Goal: Find contact information: Find contact information

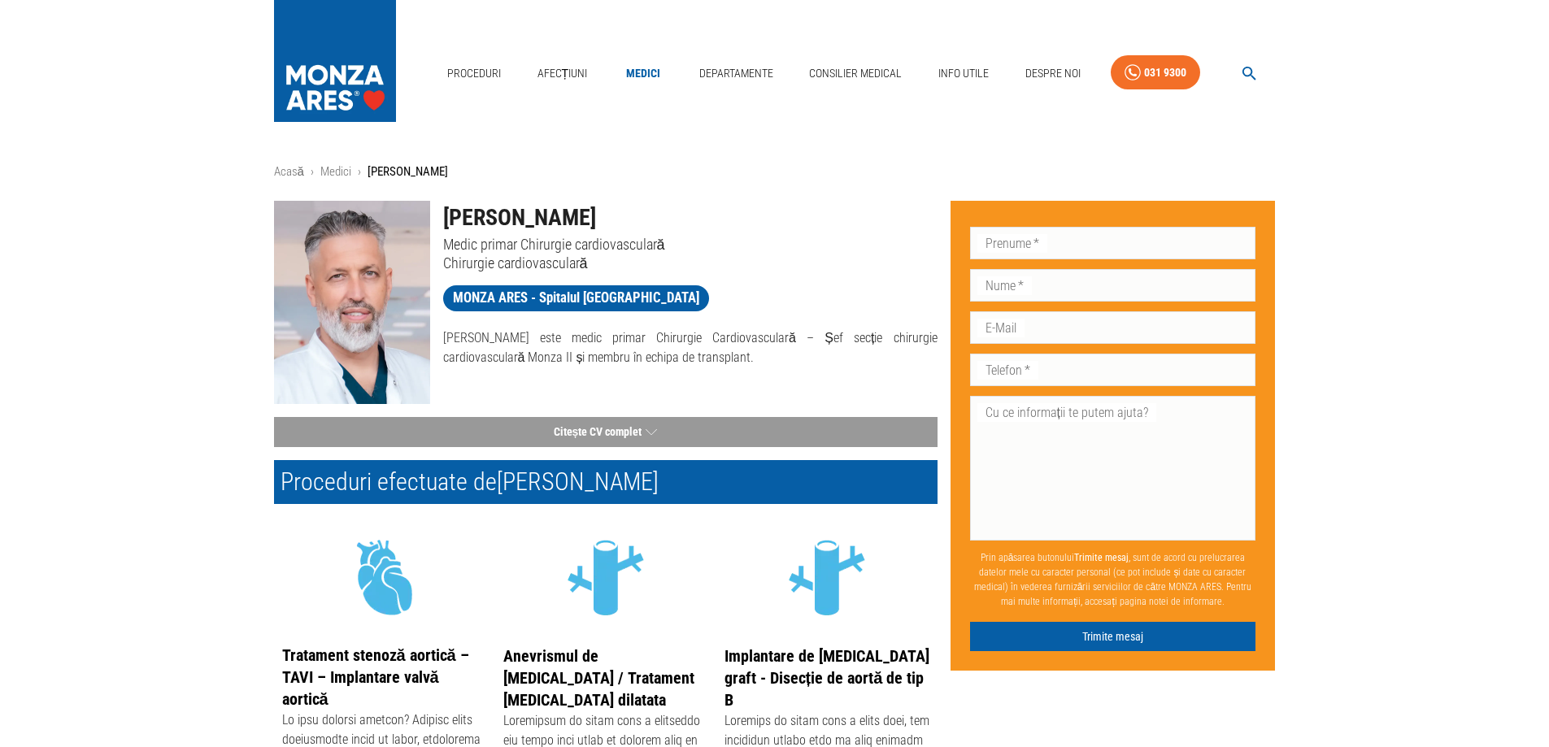
click at [1387, 136] on div "Proceduri Afecțiuni Medici Departamente Consilier Medical Info Utile Despre Noi…" at bounding box center [774, 69] width 1549 height 138
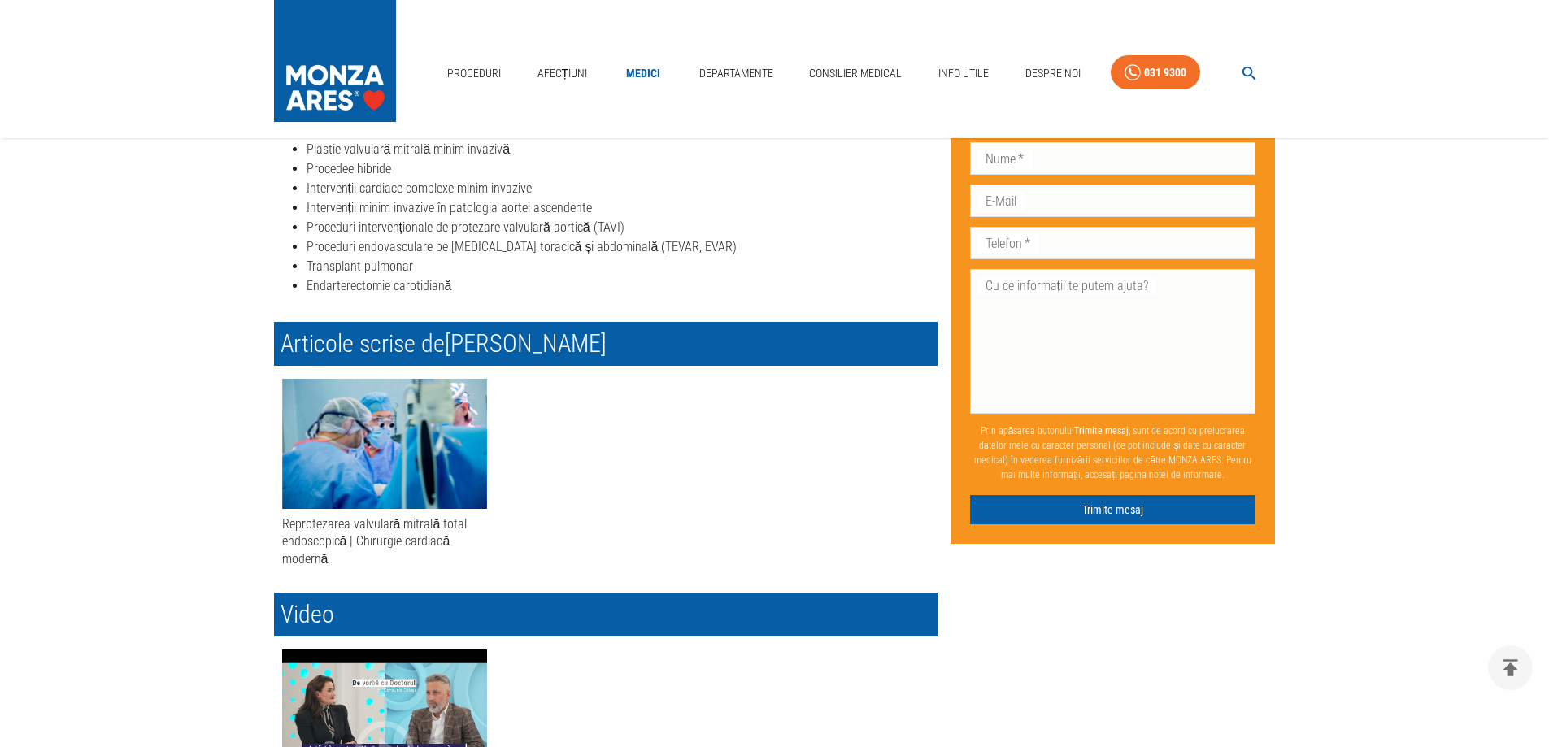
scroll to position [813, 0]
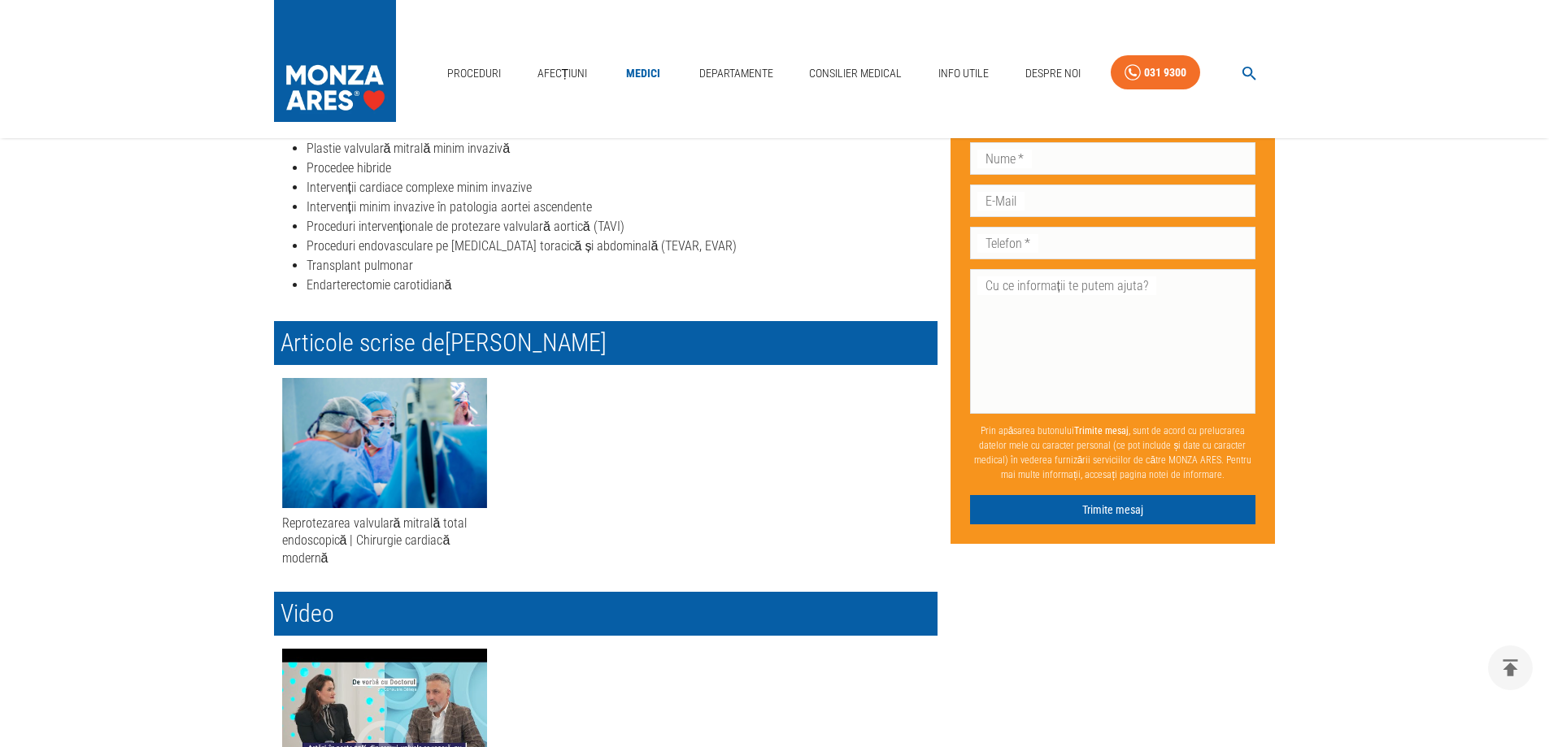
click at [1408, 397] on div "Acasă › Medici › [PERSON_NAME] [PERSON_NAME] Medic primar Chirurgie cardiovascu…" at bounding box center [774, 486] width 1549 height 2274
click at [1223, 673] on div "Don’t fill this out if you're human: Prenume   * Prenume   * Nume   * Nume   * …" at bounding box center [1107, 500] width 338 height 2250
click at [77, 455] on div "Acasă › Medici › [PERSON_NAME] [PERSON_NAME] Medic primar Chirurgie cardiovascu…" at bounding box center [774, 486] width 1549 height 2274
click at [1375, 297] on div "Acasă › Medici › [PERSON_NAME] [PERSON_NAME] Medic primar Chirurgie cardiovascu…" at bounding box center [774, 486] width 1549 height 2274
click at [1369, 297] on div "Acasă › Medici › [PERSON_NAME] [PERSON_NAME] Medic primar Chirurgie cardiovascu…" at bounding box center [774, 486] width 1549 height 2274
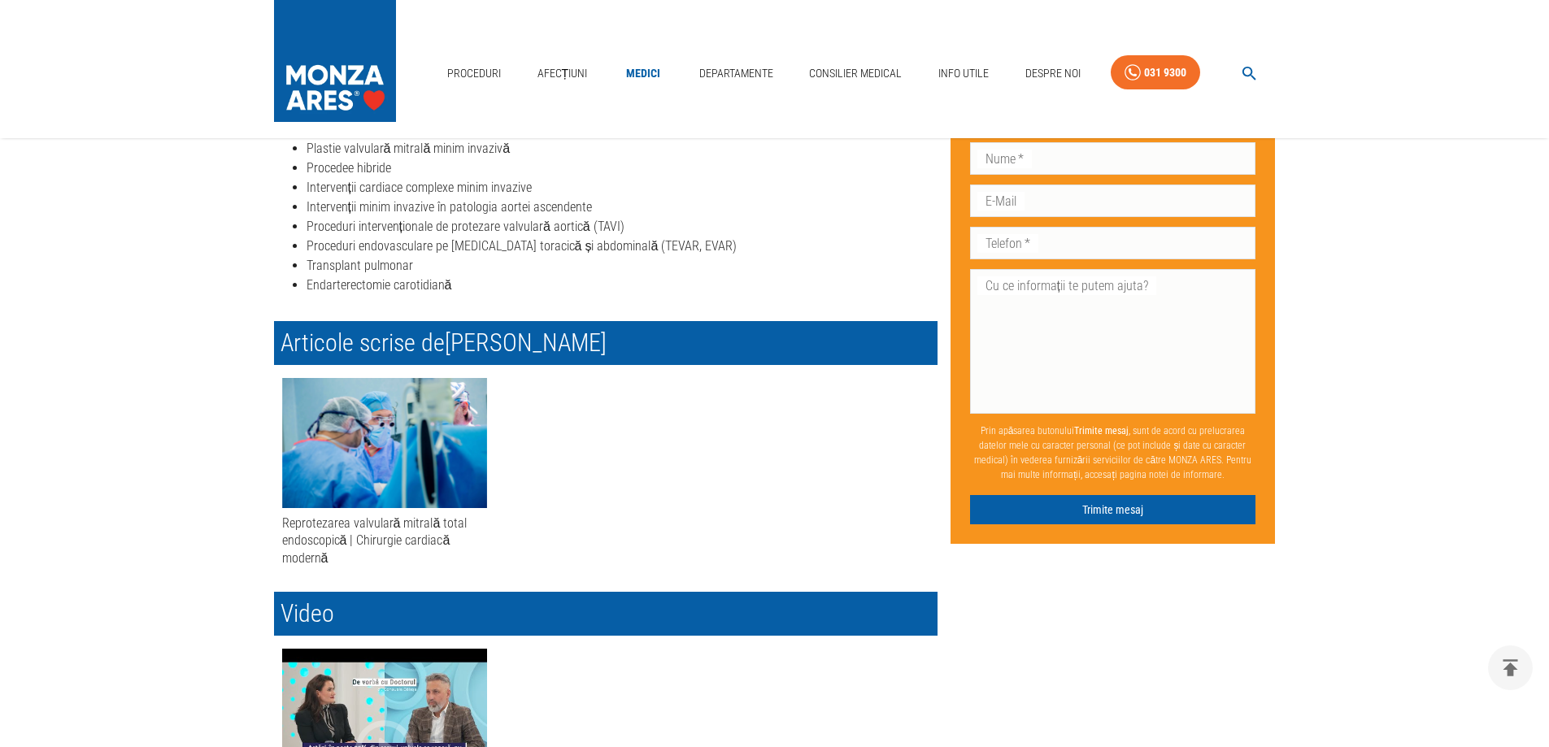
click at [136, 246] on div "Acasă › Medici › [PERSON_NAME] [PERSON_NAME] Medic primar Chirurgie cardiovascu…" at bounding box center [774, 486] width 1549 height 2274
click at [1473, 297] on div "Acasă › Medici › [PERSON_NAME] [PERSON_NAME] Medic primar Chirurgie cardiovascu…" at bounding box center [774, 486] width 1549 height 2274
click at [1465, 288] on div "Acasă › Medici › [PERSON_NAME] [PERSON_NAME] Medic primar Chirurgie cardiovascu…" at bounding box center [774, 486] width 1549 height 2274
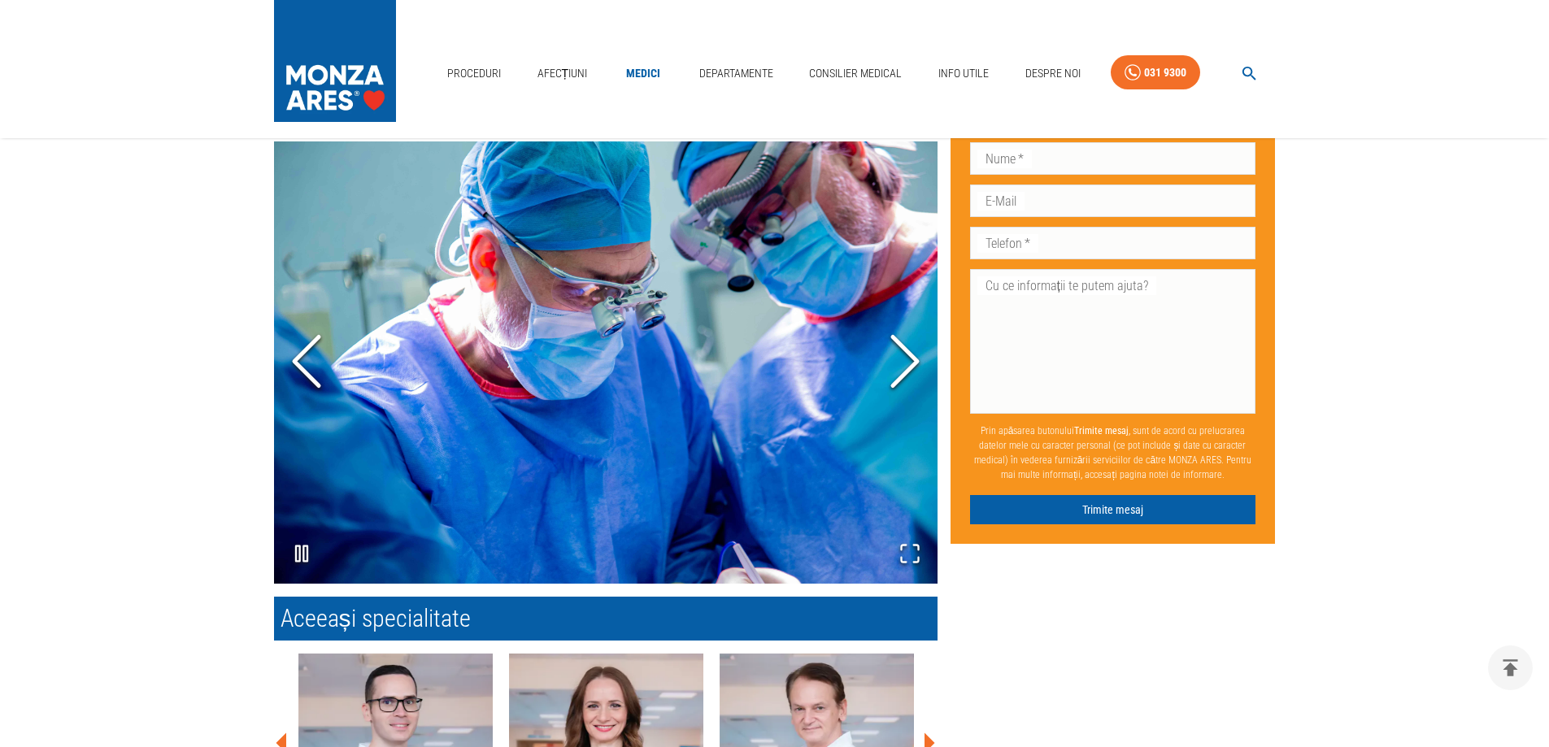
scroll to position [1931, 0]
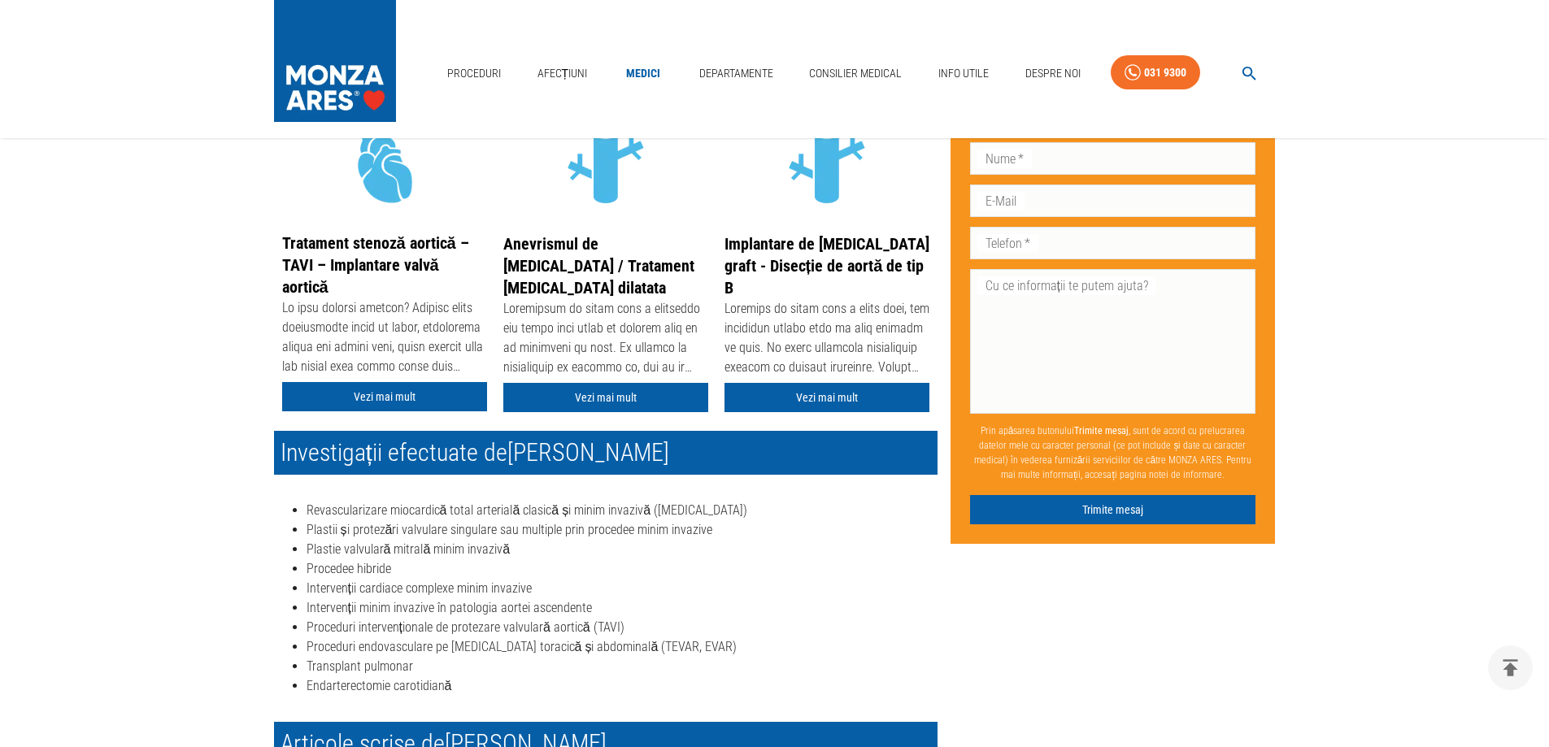
scroll to position [142, 0]
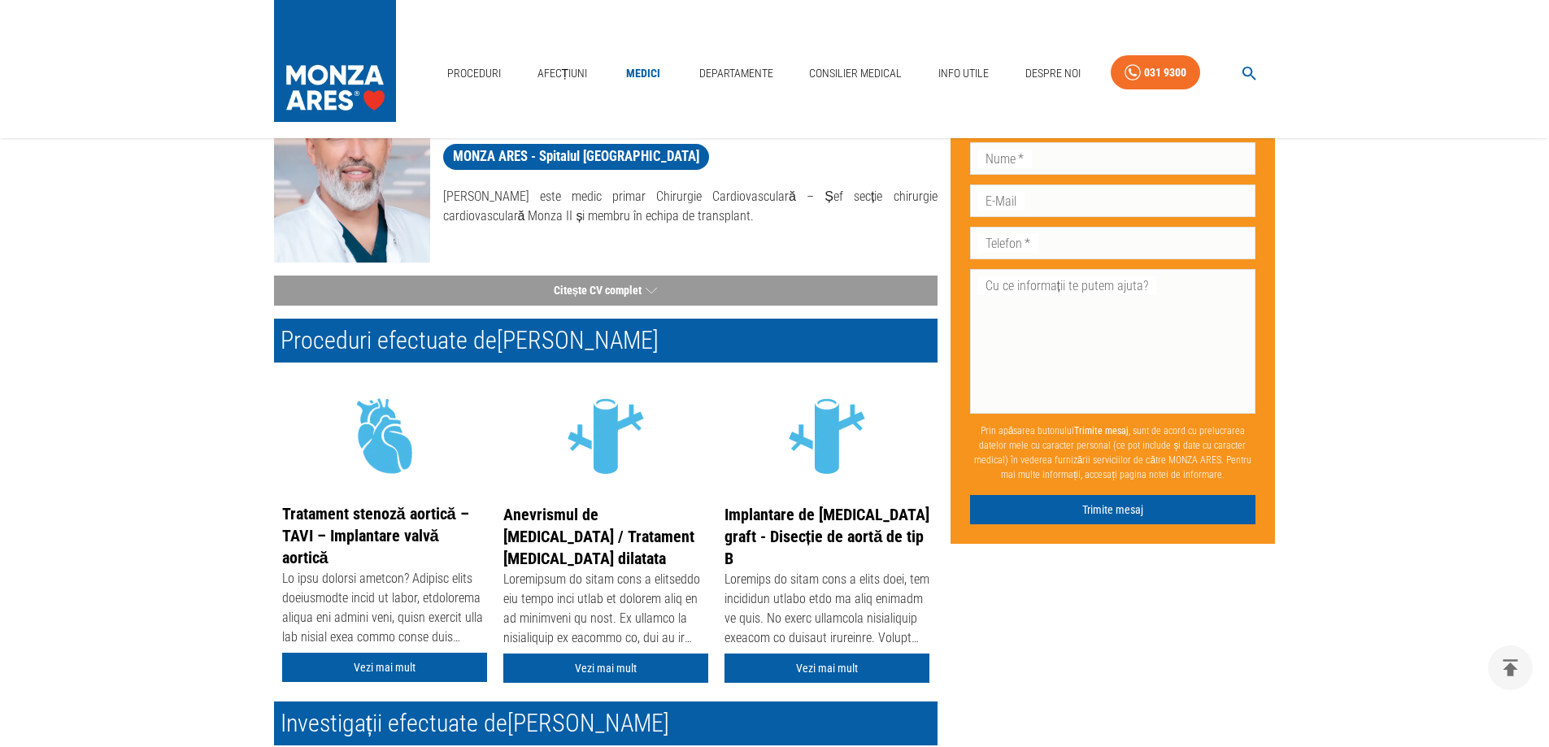
click at [554, 210] on p "[PERSON_NAME] este medic primar Chirurgie Cardiovasculară – Șef secție chirurgi…" at bounding box center [690, 206] width 495 height 39
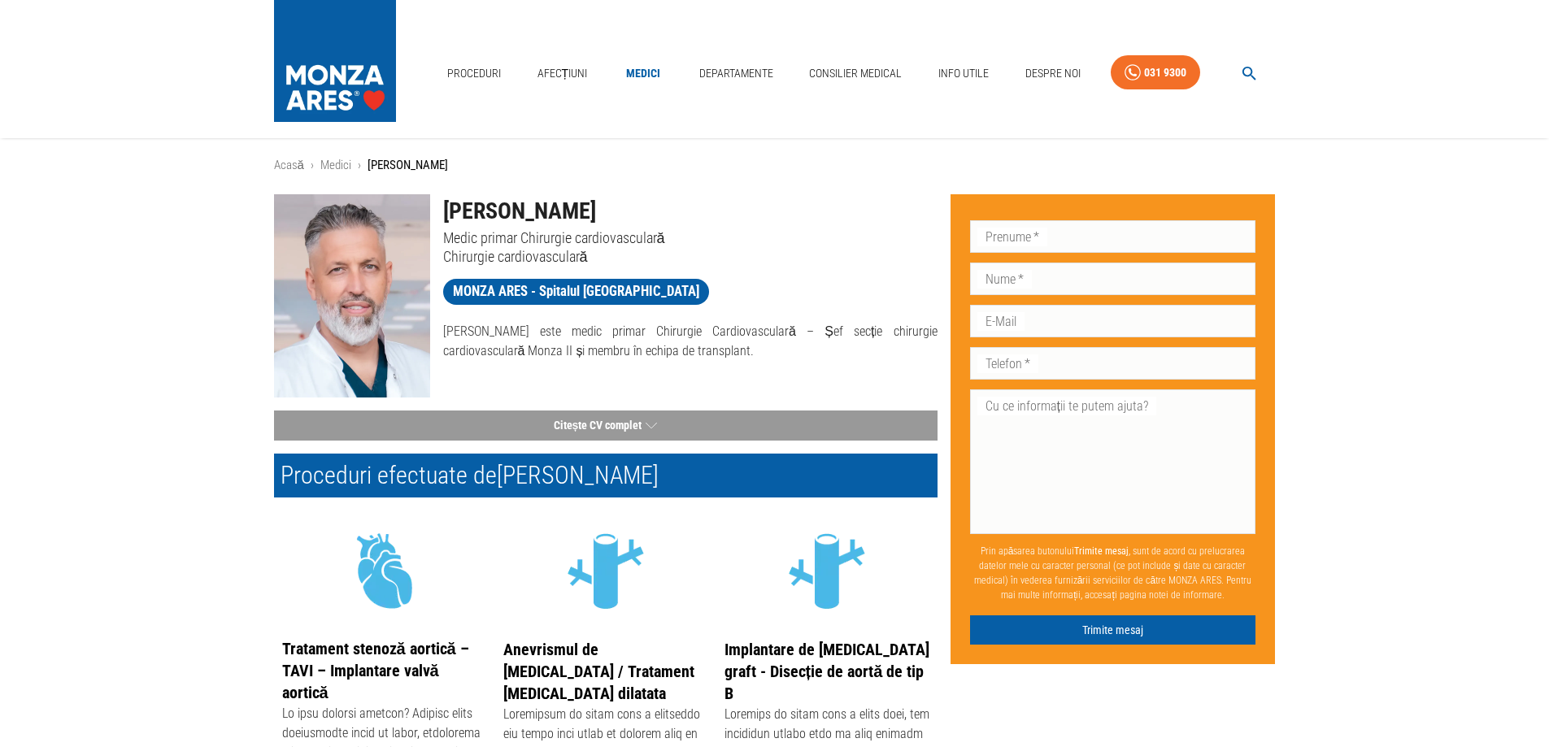
scroll to position [0, 0]
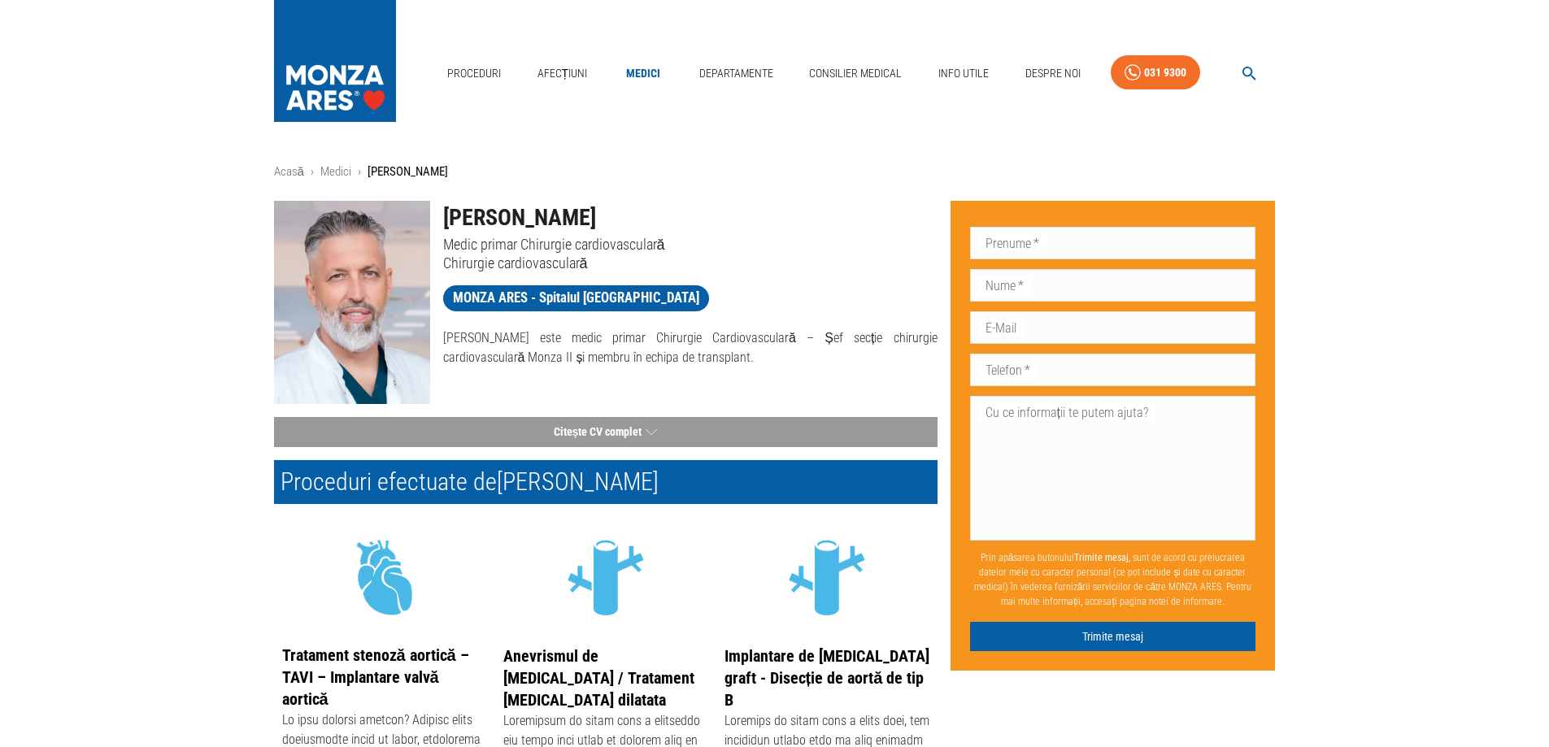
drag, startPoint x: 156, startPoint y: 331, endPoint x: 185, endPoint y: 331, distance: 29.3
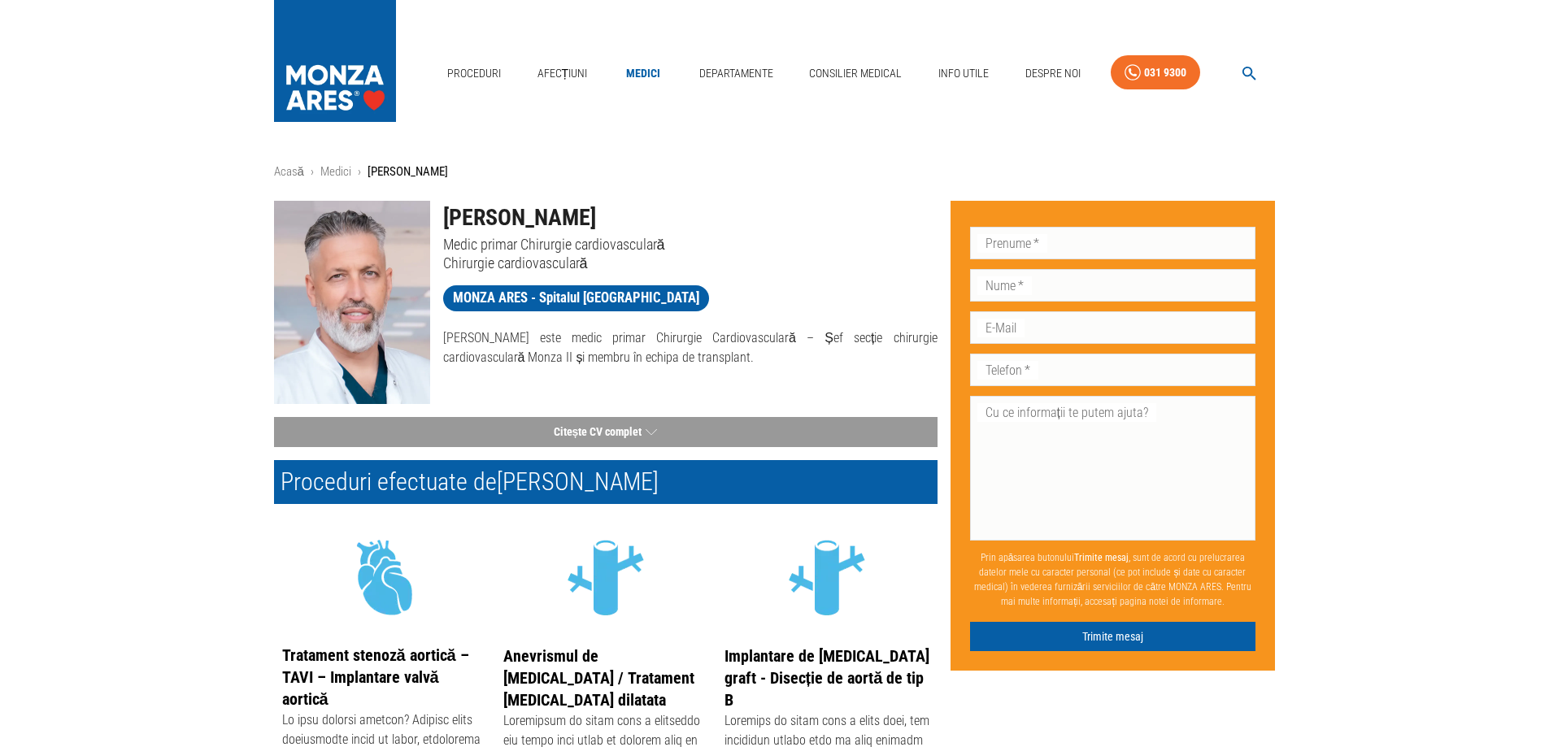
drag, startPoint x: 1411, startPoint y: 280, endPoint x: 1380, endPoint y: 290, distance: 32.7
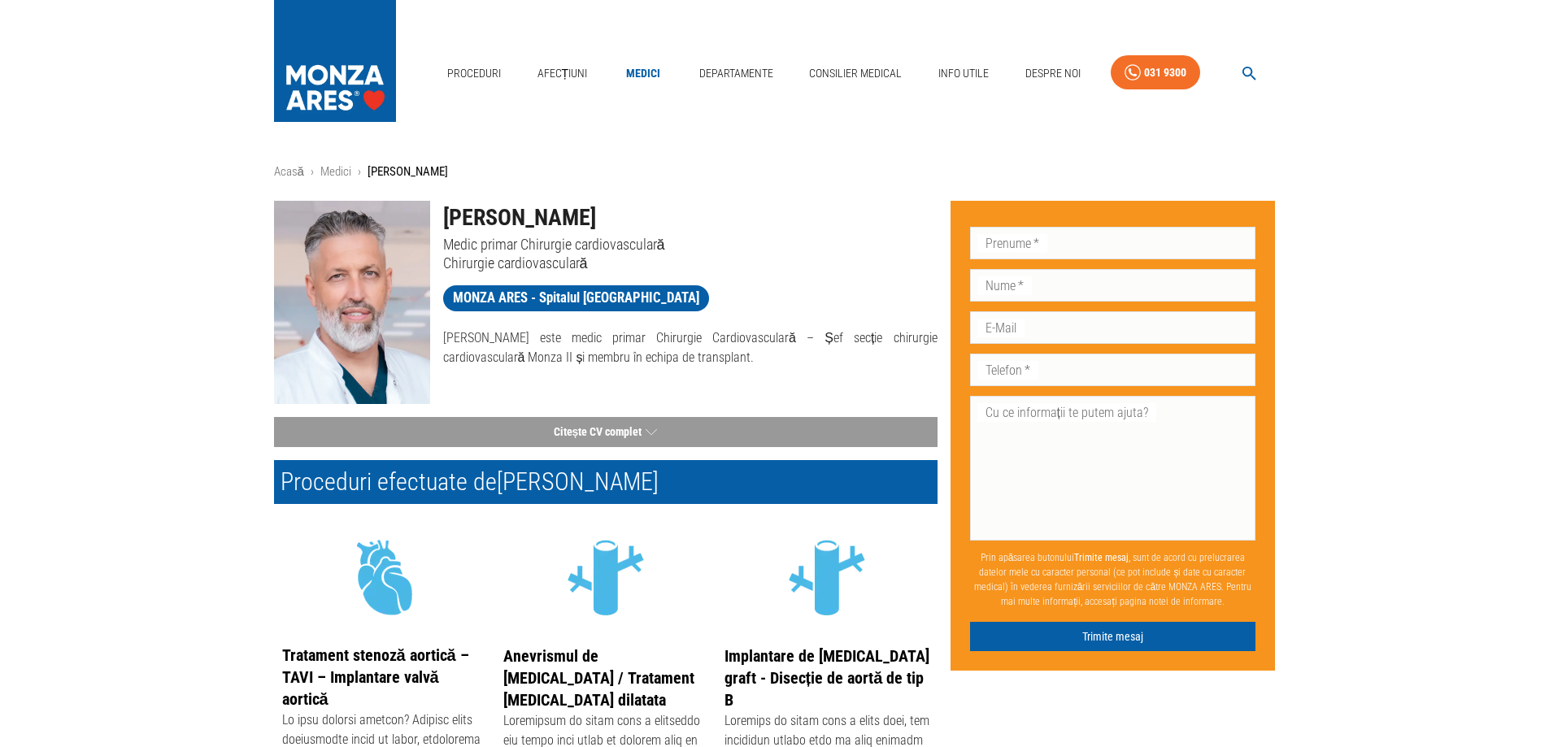
click at [1390, 133] on div "Proceduri Afecțiuni Medici Departamente Consilier Medical Info Utile Despre Noi…" at bounding box center [774, 69] width 1549 height 138
click at [202, 102] on div "Proceduri Afecțiuni Medici Departamente Consilier Medical Info Utile Despre Noi…" at bounding box center [774, 69] width 1549 height 138
click at [1429, 64] on div "Proceduri Afecțiuni Medici Departamente Consilier Medical Info Utile Despre Noi…" at bounding box center [774, 69] width 1549 height 138
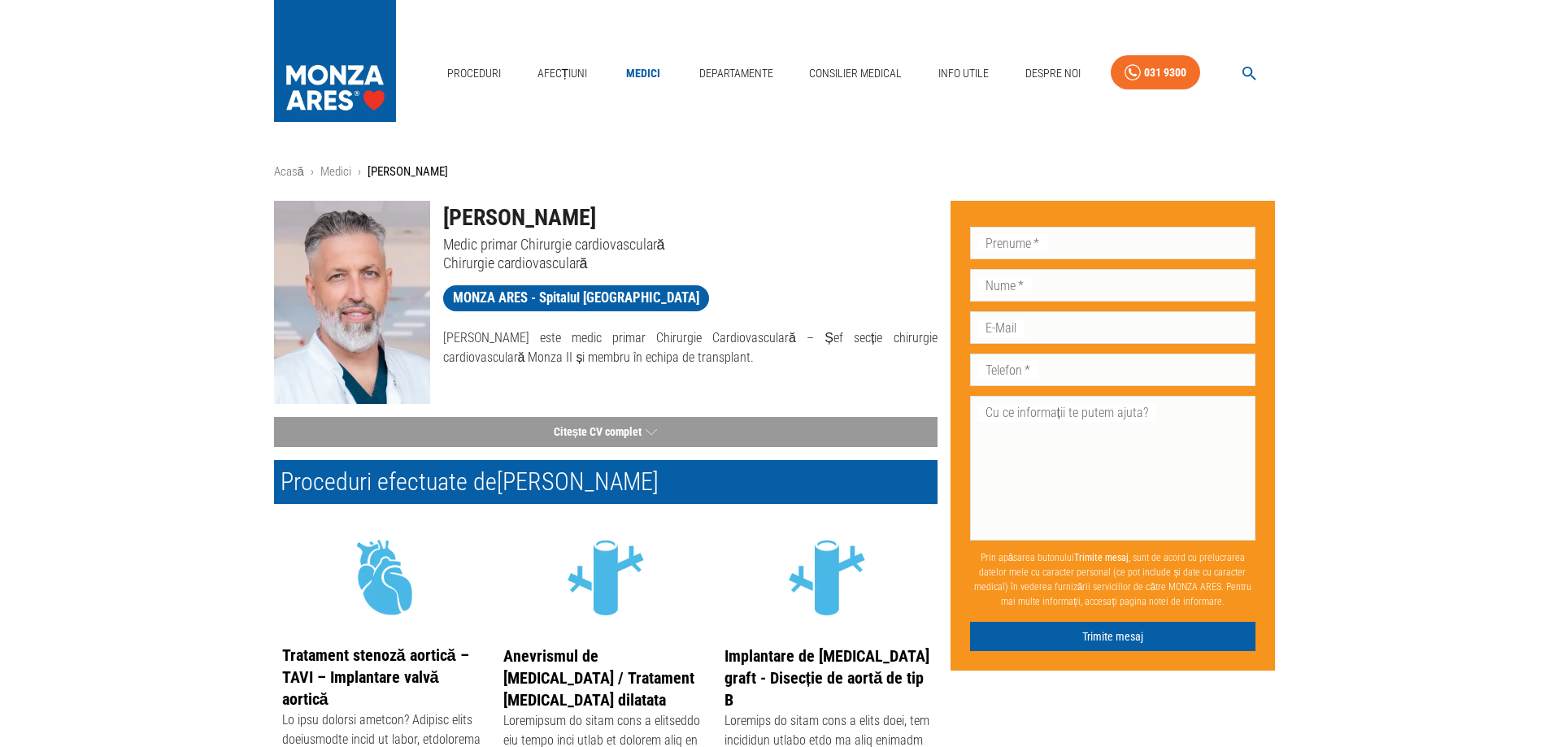
click at [1335, 124] on div "Proceduri Afecțiuni Medici Departamente Consilier Medical Info Utile Despre Noi…" at bounding box center [774, 69] width 1549 height 138
click at [107, 67] on div "Proceduri Afecțiuni Medici Departamente Consilier Medical Info Utile Despre Noi…" at bounding box center [774, 69] width 1549 height 138
click at [215, 126] on div "Proceduri Afecțiuni Medici Departamente Consilier Medical Info Utile Despre Noi…" at bounding box center [774, 69] width 1549 height 138
drag, startPoint x: 68, startPoint y: 113, endPoint x: 580, endPoint y: 110, distance: 512.4
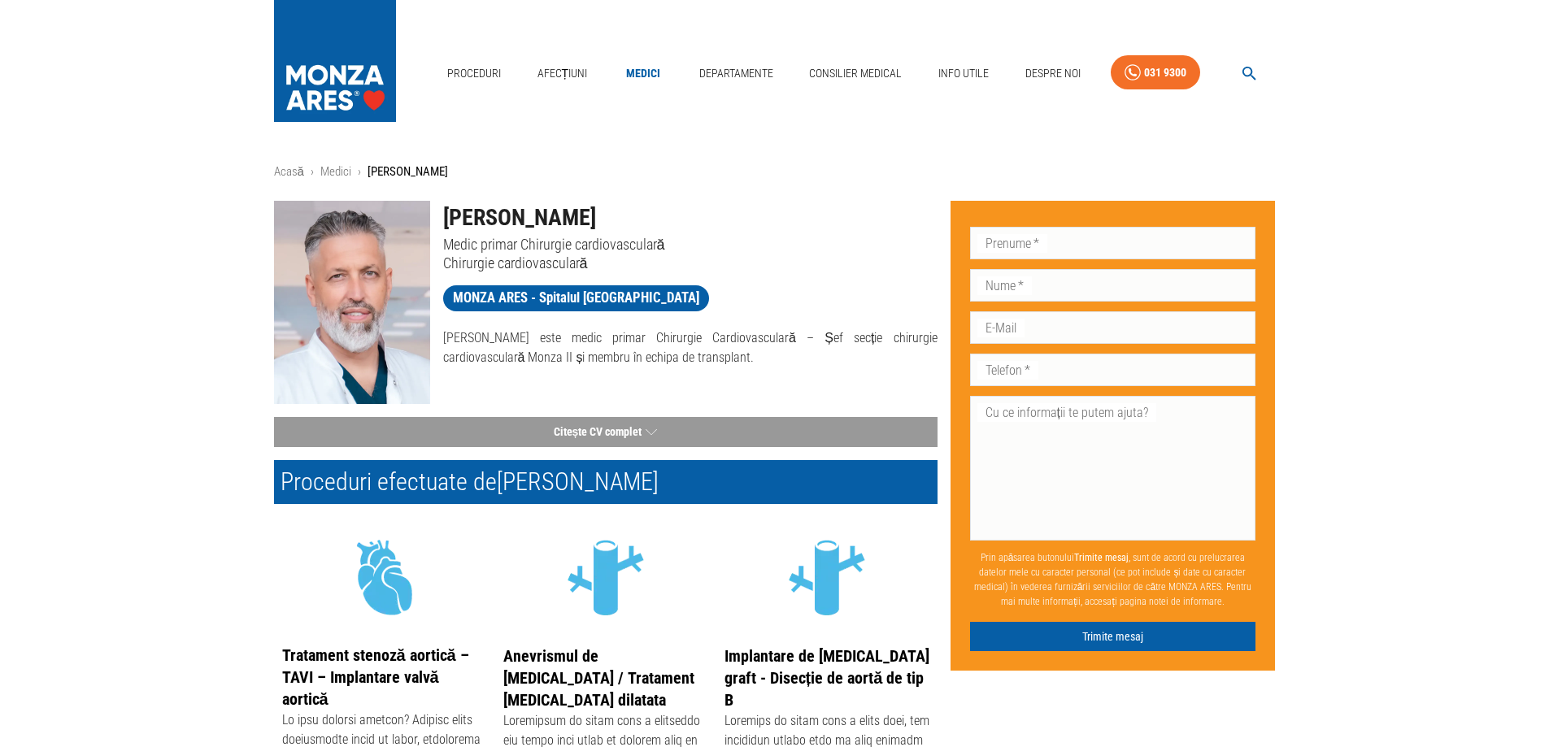
click at [70, 113] on div "Proceduri Afecțiuni Medici Departamente Consilier Medical Info Utile Despre Noi…" at bounding box center [774, 69] width 1549 height 138
click at [1420, 122] on div "Proceduri Afecțiuni Medici Departamente Consilier Medical Info Utile Despre Noi…" at bounding box center [774, 69] width 1549 height 138
click at [1427, 121] on div "Proceduri Afecțiuni Medici Departamente Consilier Medical Info Utile Despre Noi…" at bounding box center [774, 69] width 1549 height 138
drag, startPoint x: 151, startPoint y: 116, endPoint x: 414, endPoint y: 75, distance: 266.0
click at [155, 115] on div "Proceduri Afecțiuni Medici Departamente Consilier Medical Info Utile Despre Noi…" at bounding box center [774, 69] width 1549 height 138
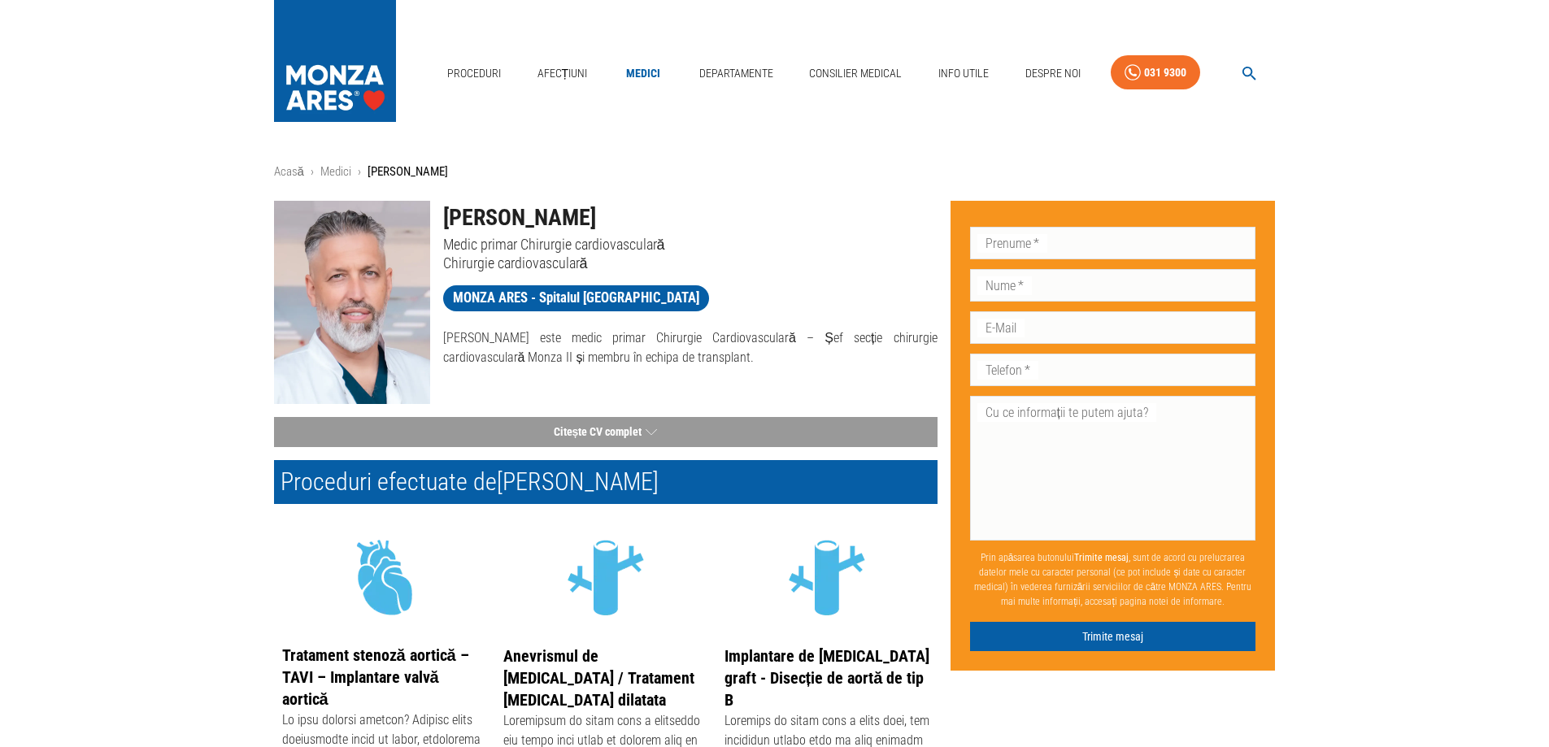
click at [1358, 133] on div "Proceduri Afecțiuni Medici Departamente Consilier Medical Info Utile Despre Noi…" at bounding box center [774, 69] width 1549 height 138
click at [1388, 94] on div "Proceduri Afecțiuni Medici Departamente Consilier Medical Info Utile Despre Noi…" at bounding box center [774, 69] width 1549 height 138
click at [1044, 101] on link "Contact" at bounding box center [1047, 99] width 50 height 27
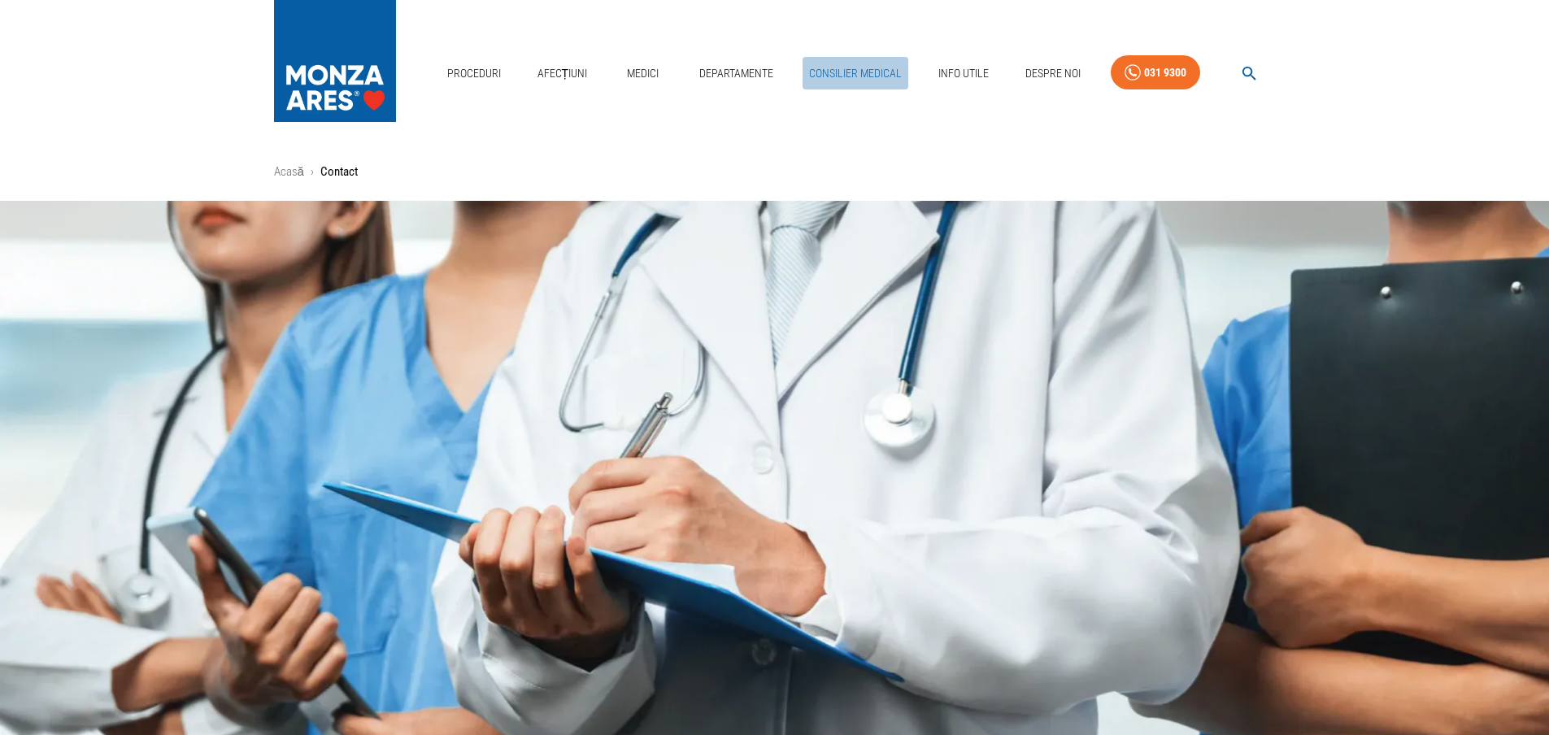
click at [825, 71] on link "Consilier Medical" at bounding box center [856, 73] width 106 height 33
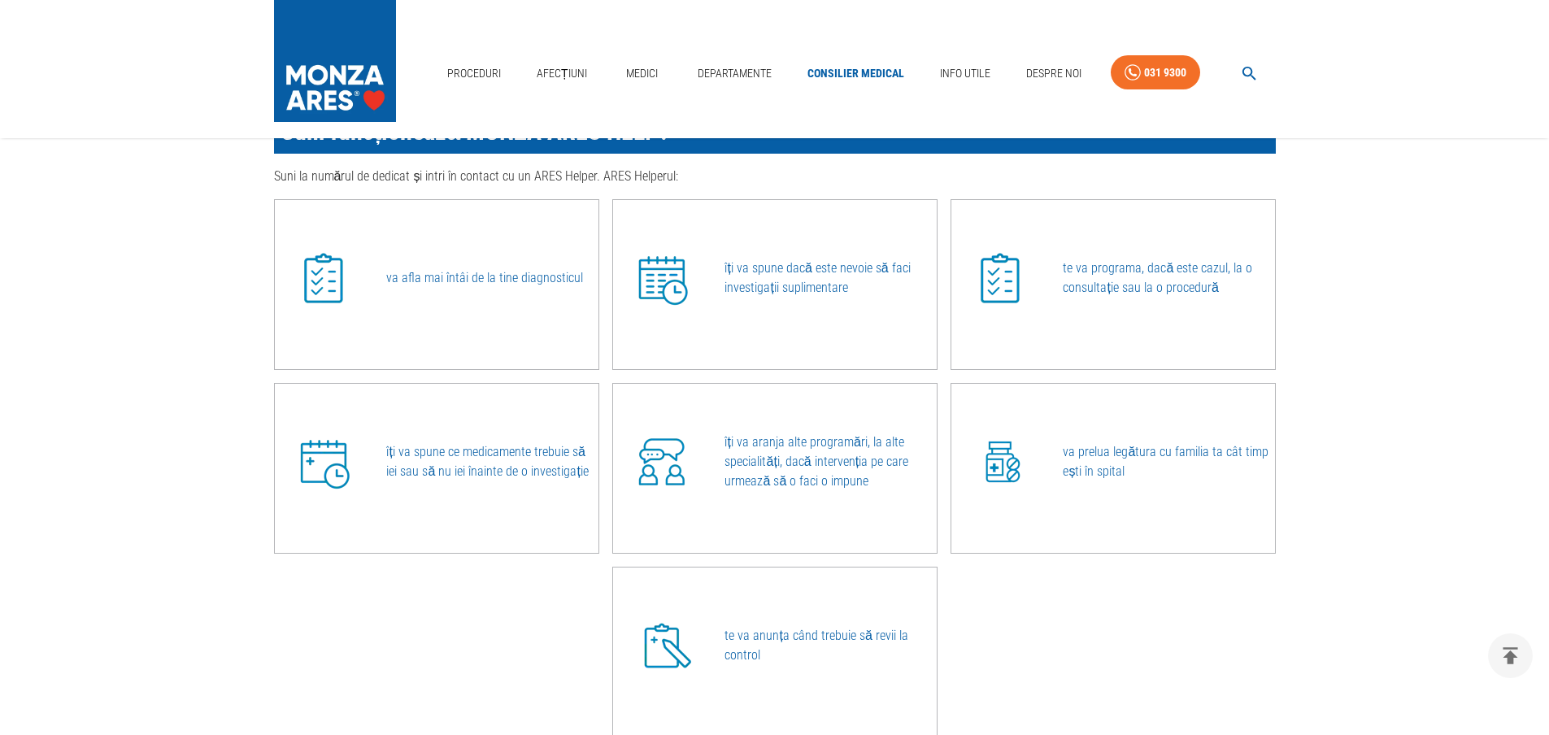
scroll to position [976, 0]
click at [1007, 281] on img at bounding box center [1000, 277] width 81 height 81
click at [1078, 604] on div "va afla mai întâi de la tine diagnosticul îți va spune dacă este nevoie să faci…" at bounding box center [768, 460] width 1015 height 551
click at [1043, 98] on link "Contact" at bounding box center [1048, 99] width 50 height 27
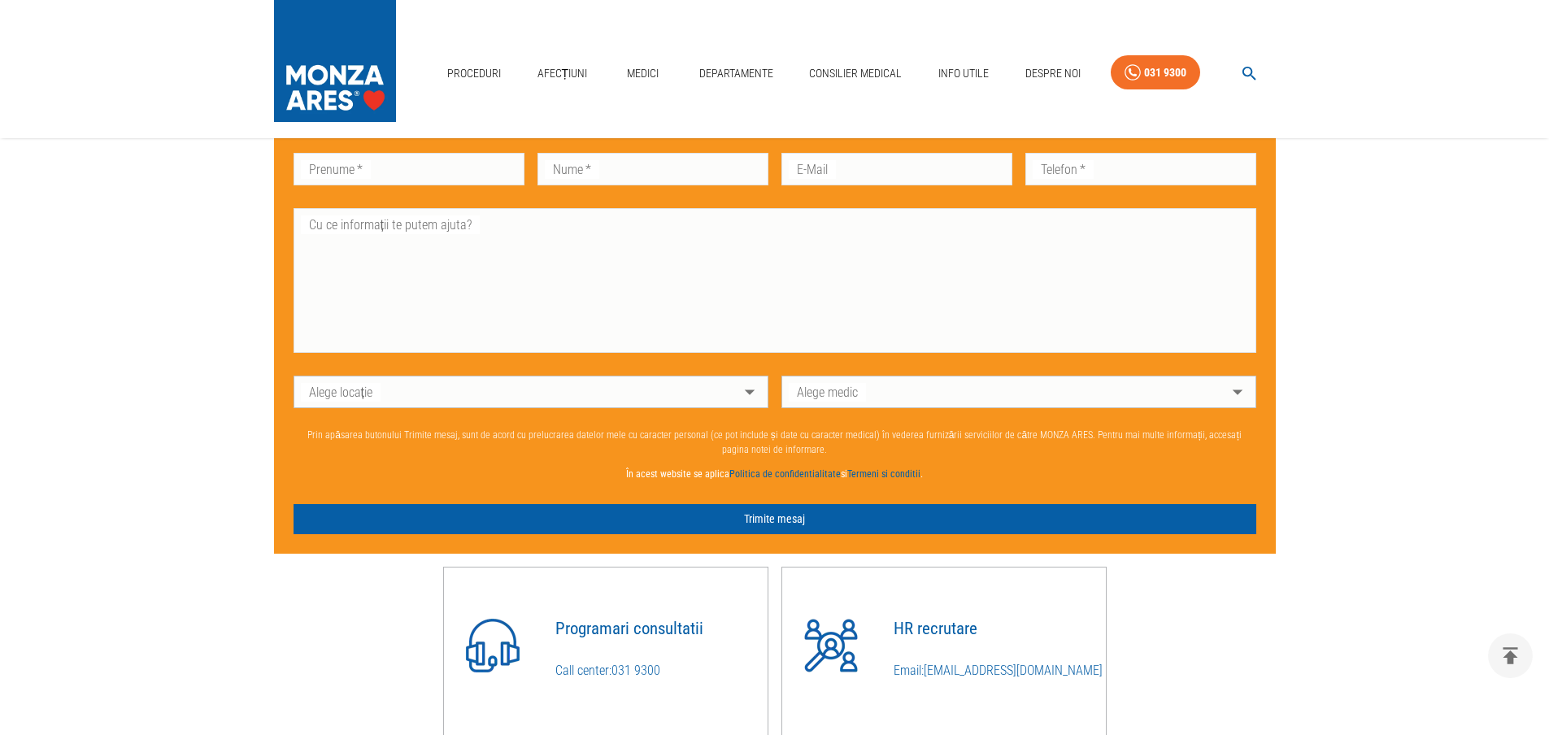
scroll to position [1421, 0]
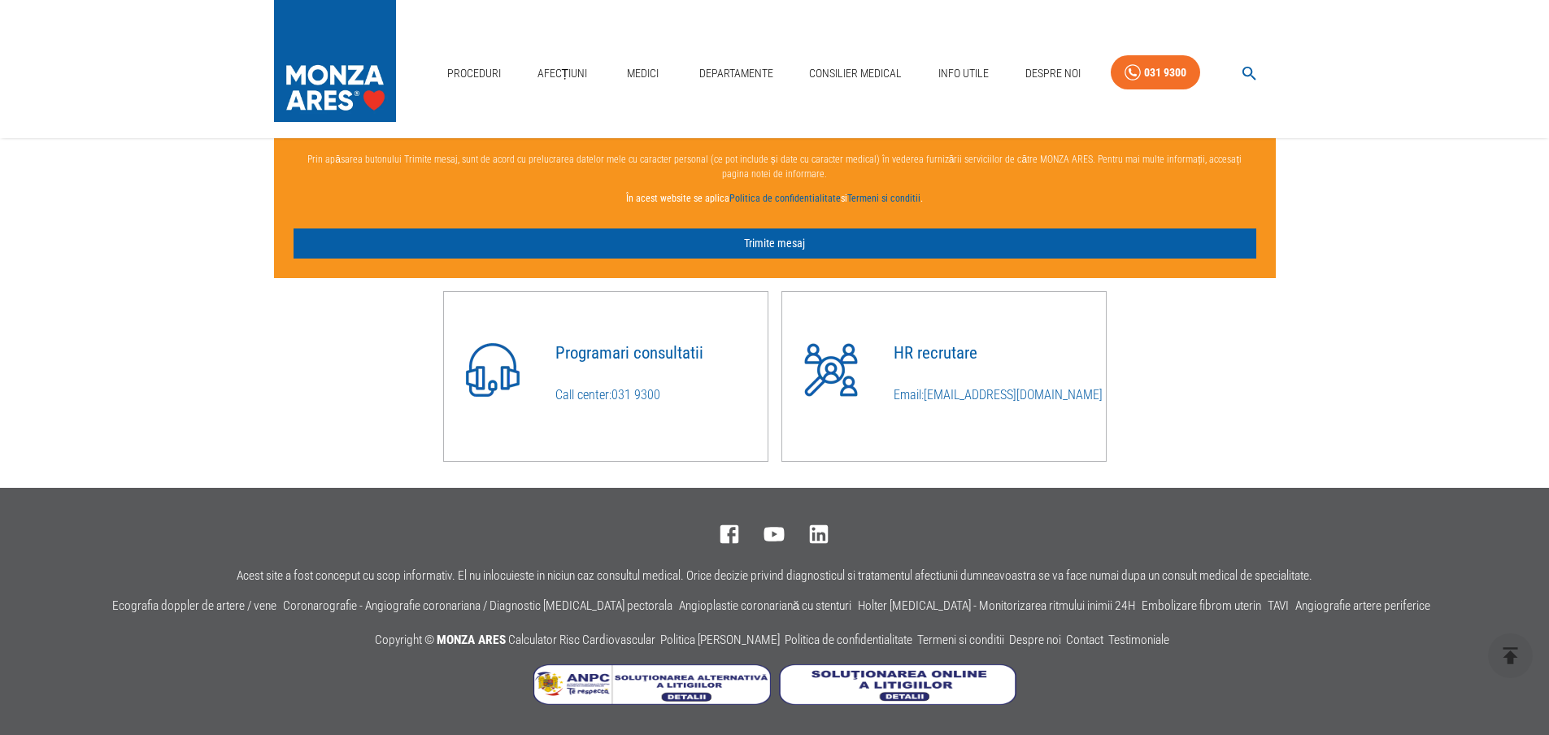
click at [655, 70] on link "Medici" at bounding box center [643, 73] width 52 height 33
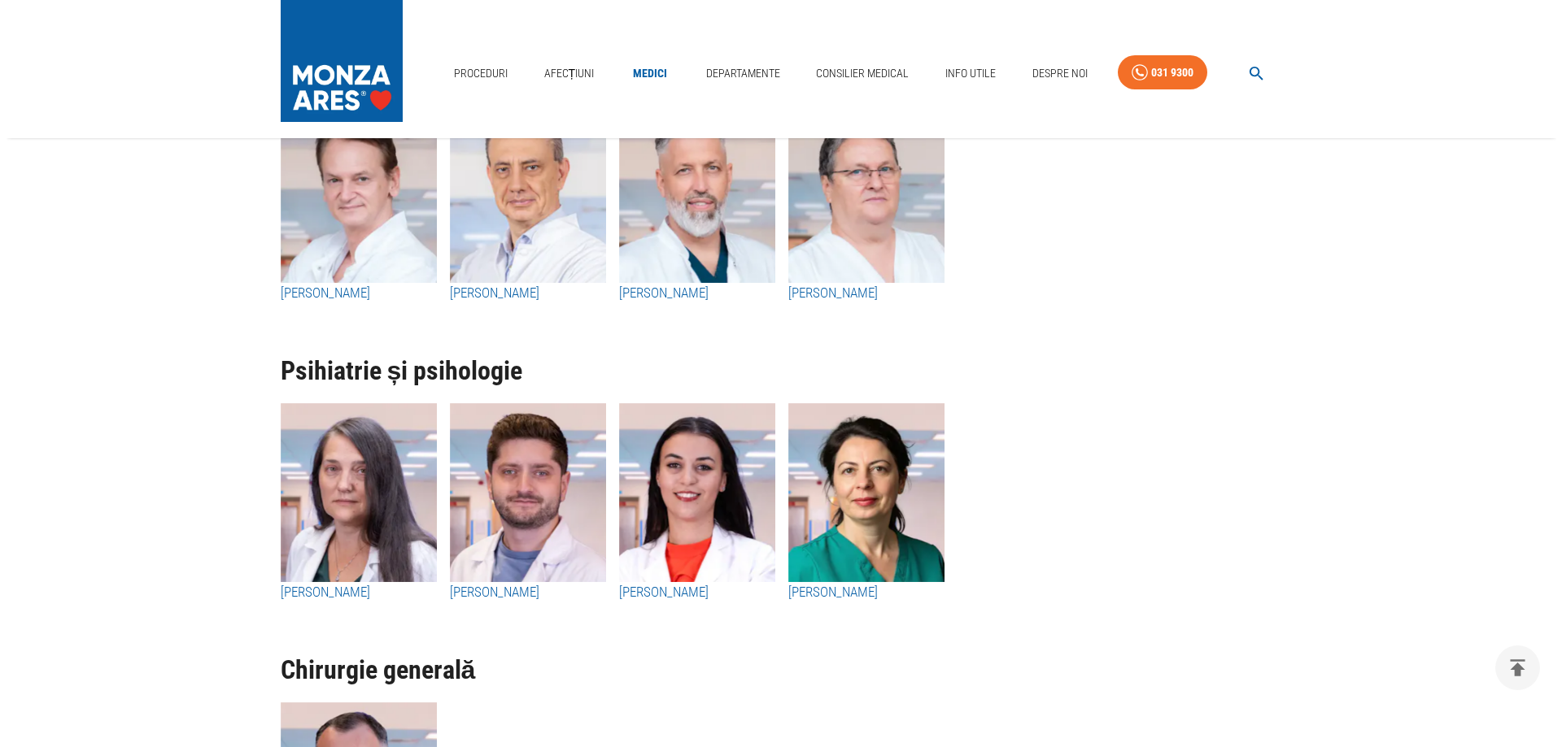
scroll to position [4605, 0]
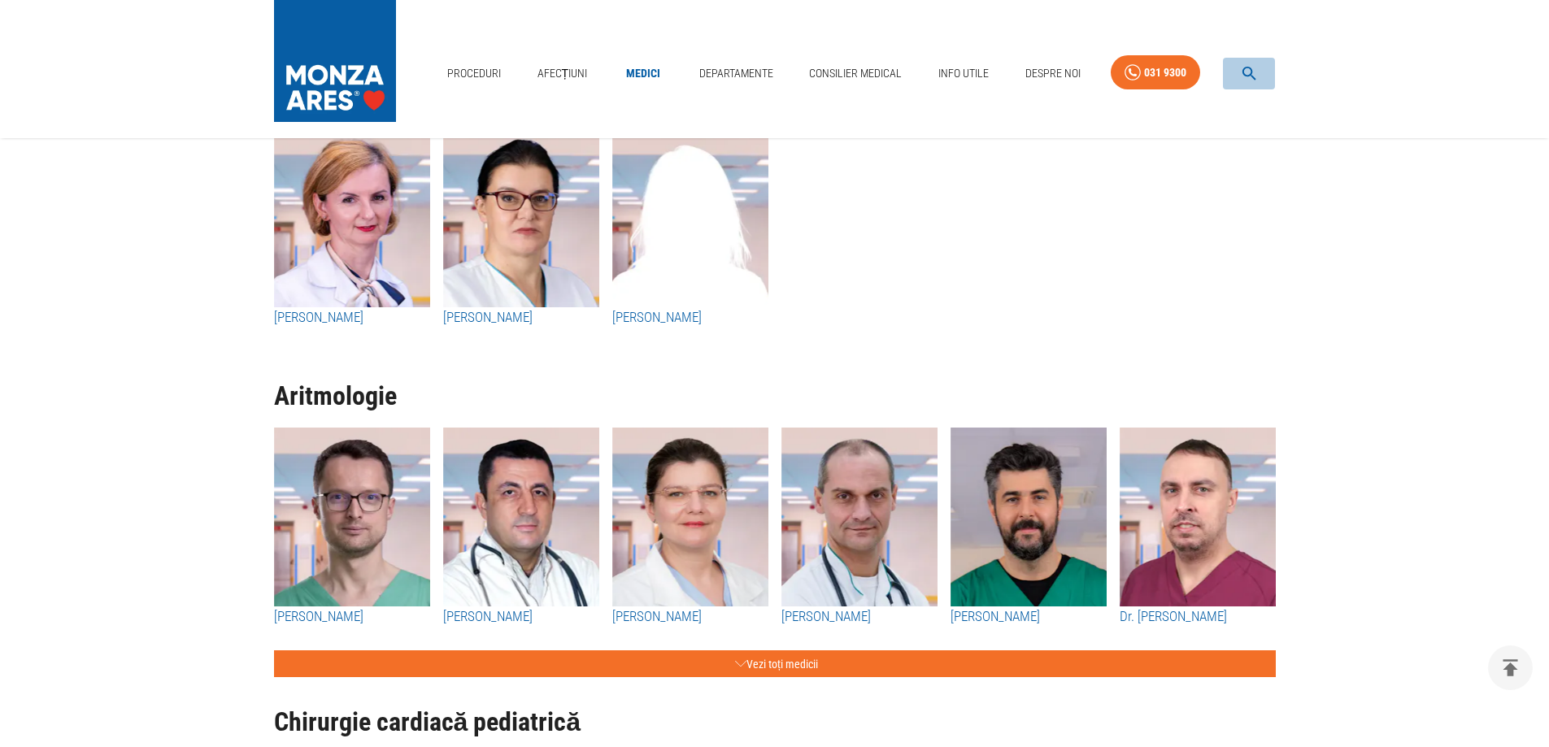
click at [1244, 70] on icon "button" at bounding box center [1250, 74] width 14 height 14
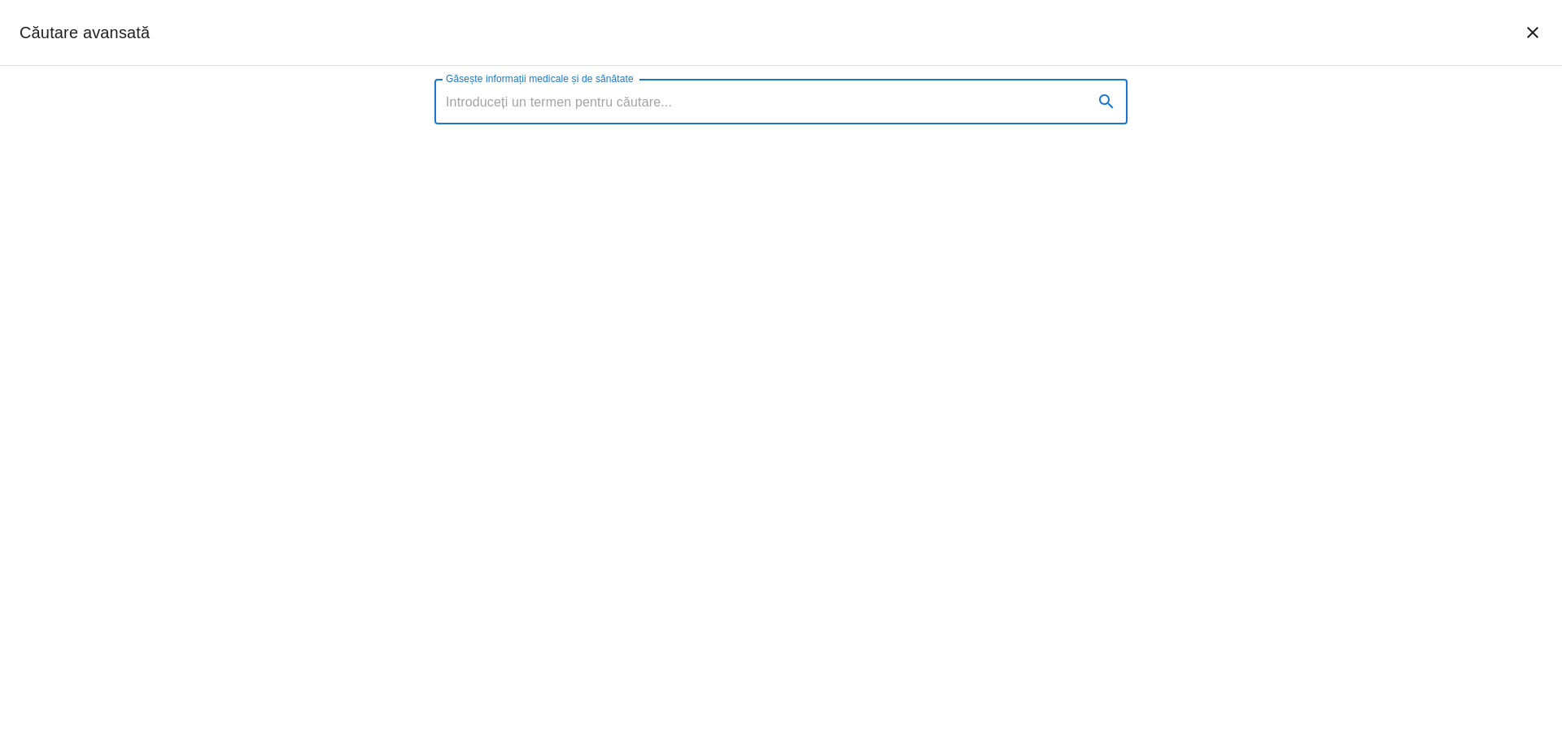
click at [524, 96] on input "Găsește informații medicale și de sănătate" at bounding box center [757, 102] width 646 height 46
type input "a"
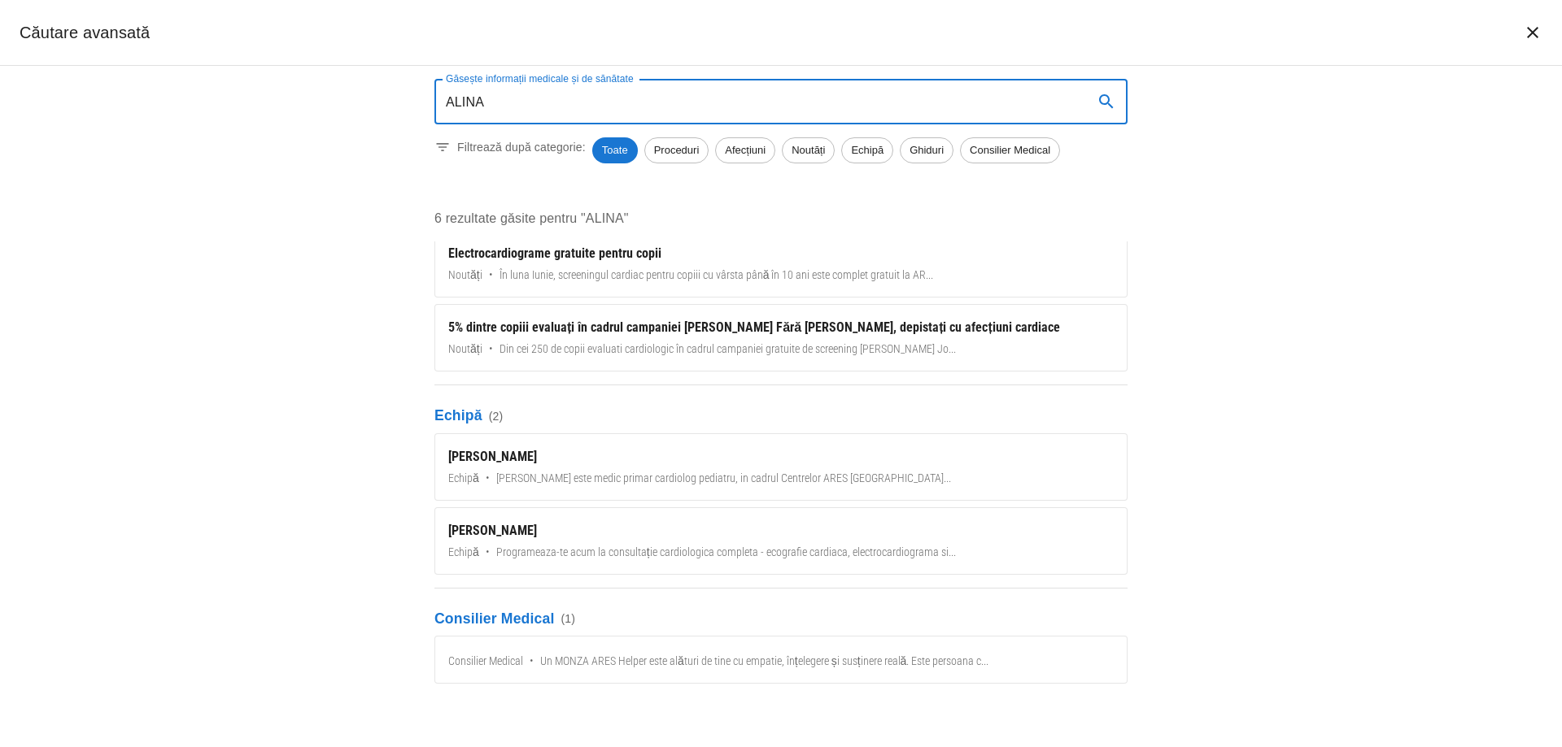
scroll to position [160, 0]
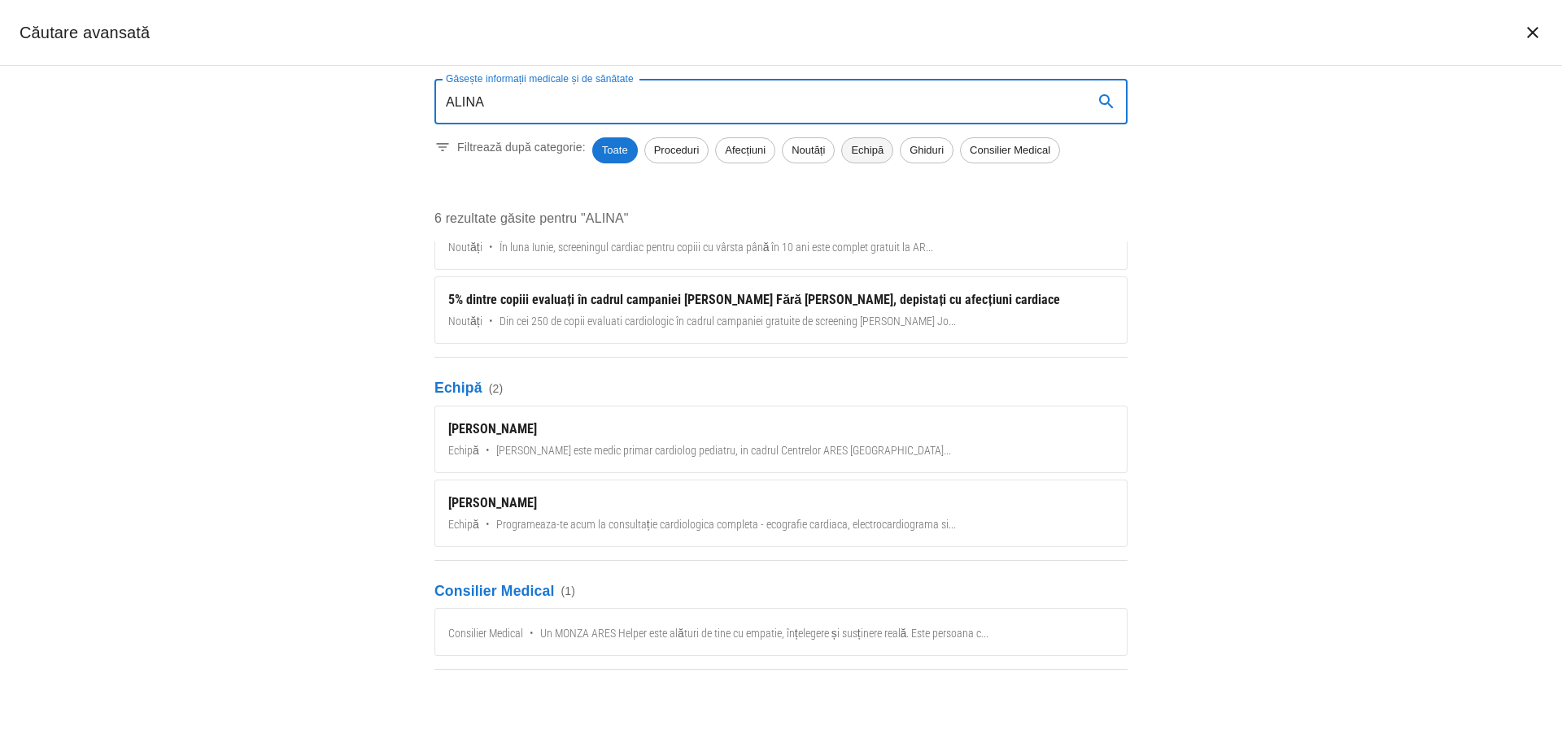
click at [857, 142] on div "Echipă" at bounding box center [867, 150] width 52 height 26
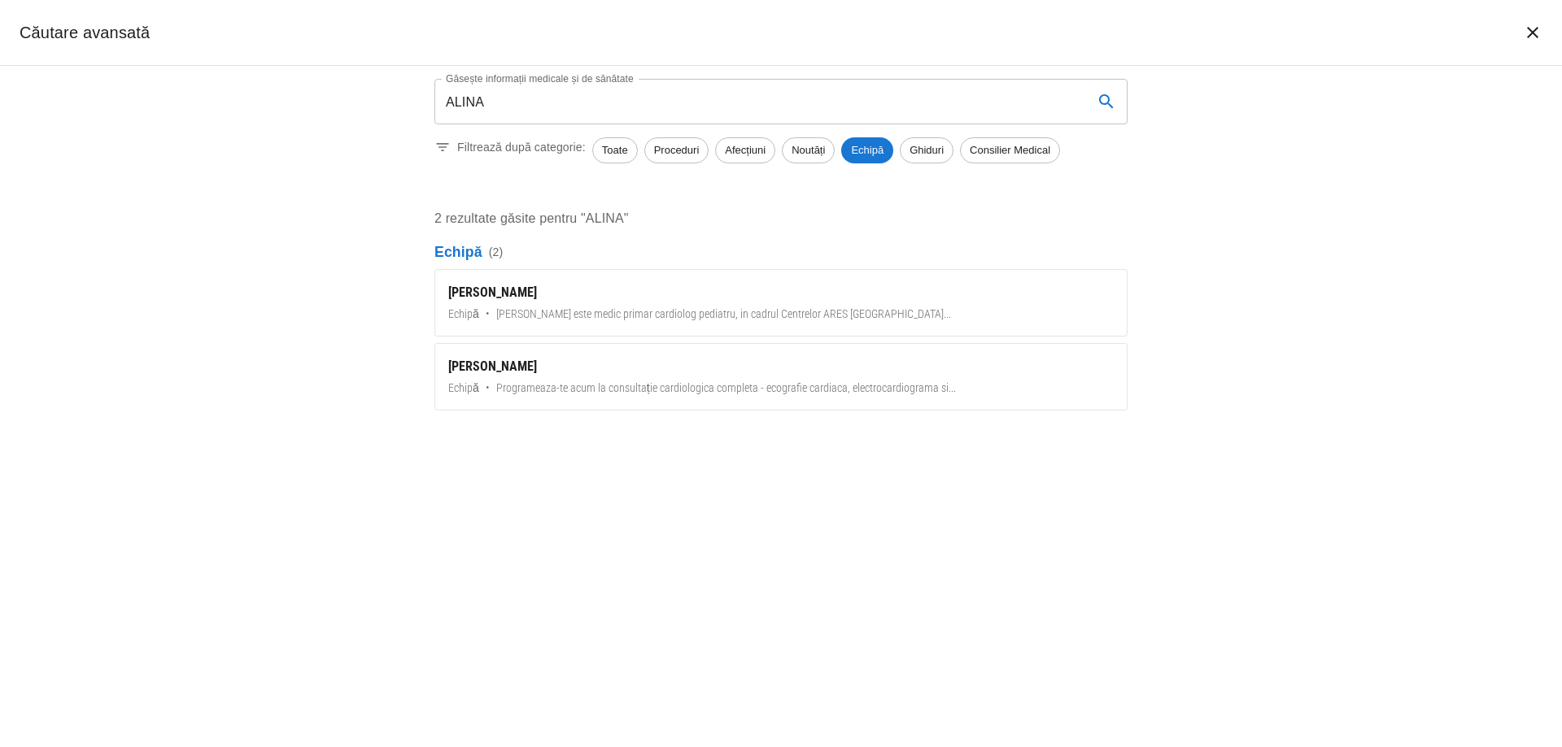
scroll to position [0, 0]
click at [507, 99] on input "ALINA" at bounding box center [757, 102] width 646 height 46
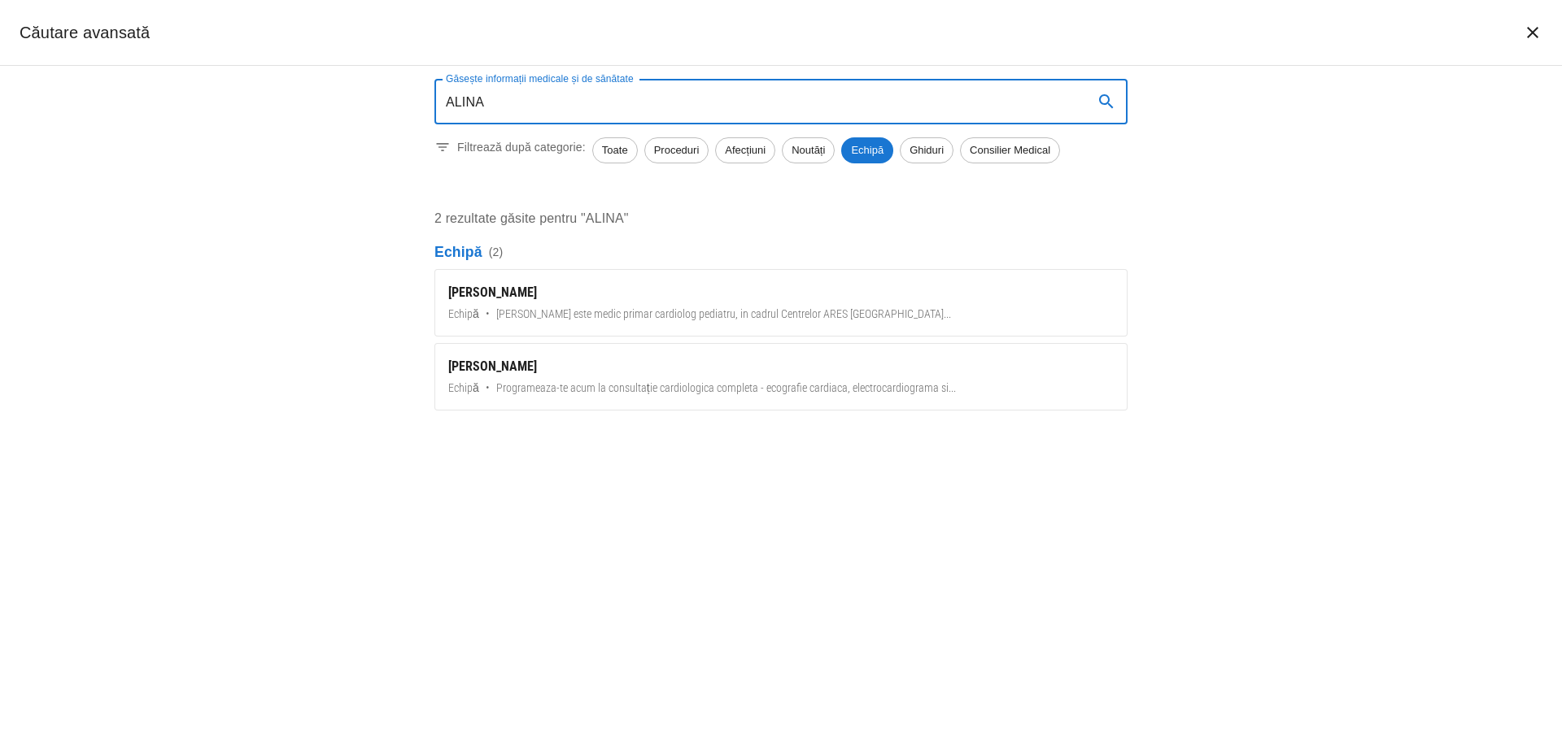
drag, startPoint x: 497, startPoint y: 98, endPoint x: 431, endPoint y: 102, distance: 66.0
click at [431, 102] on div "Găsește informații medicale și de sănătate ALINA Găsește informații medicale și…" at bounding box center [781, 248] width 732 height 364
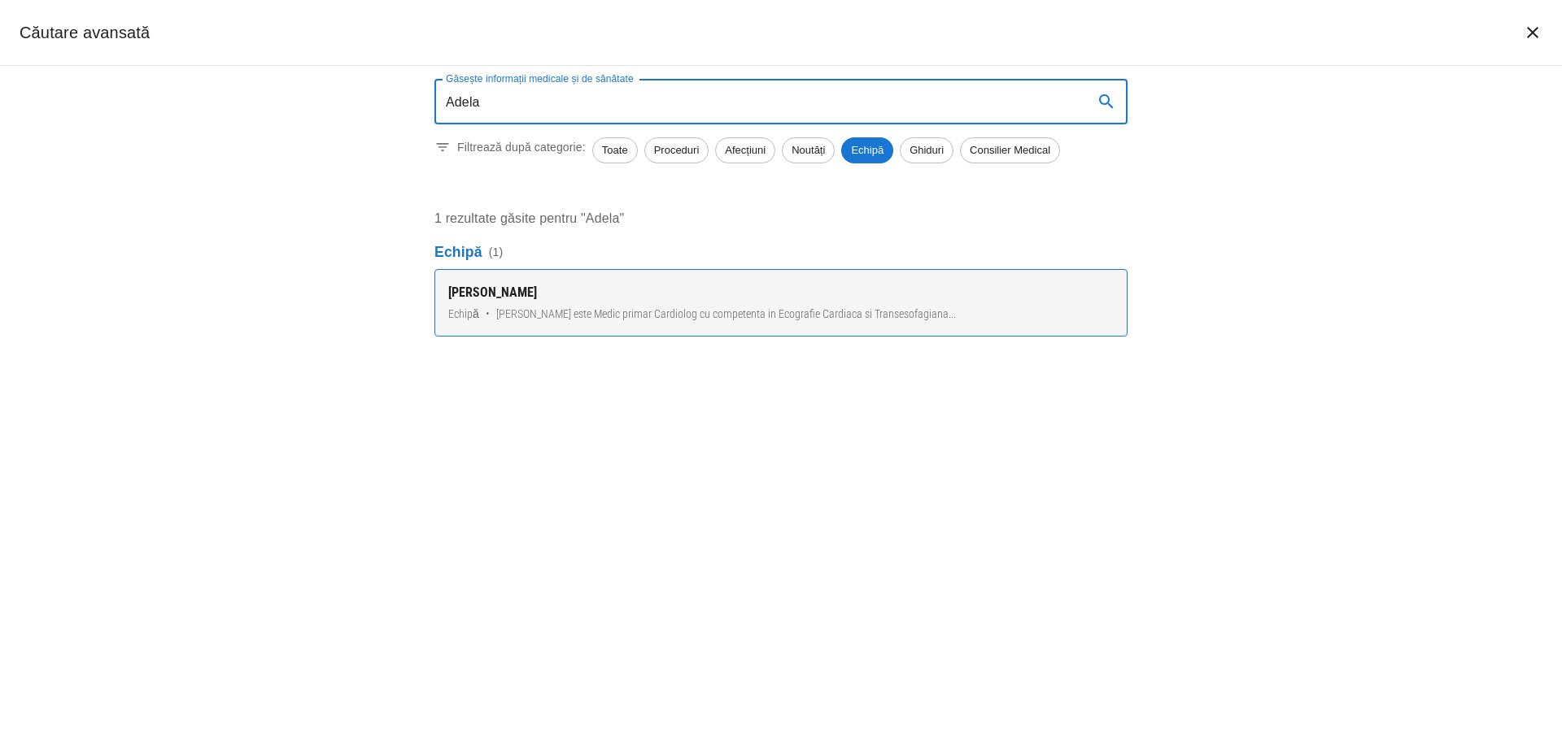
type input "Adela"
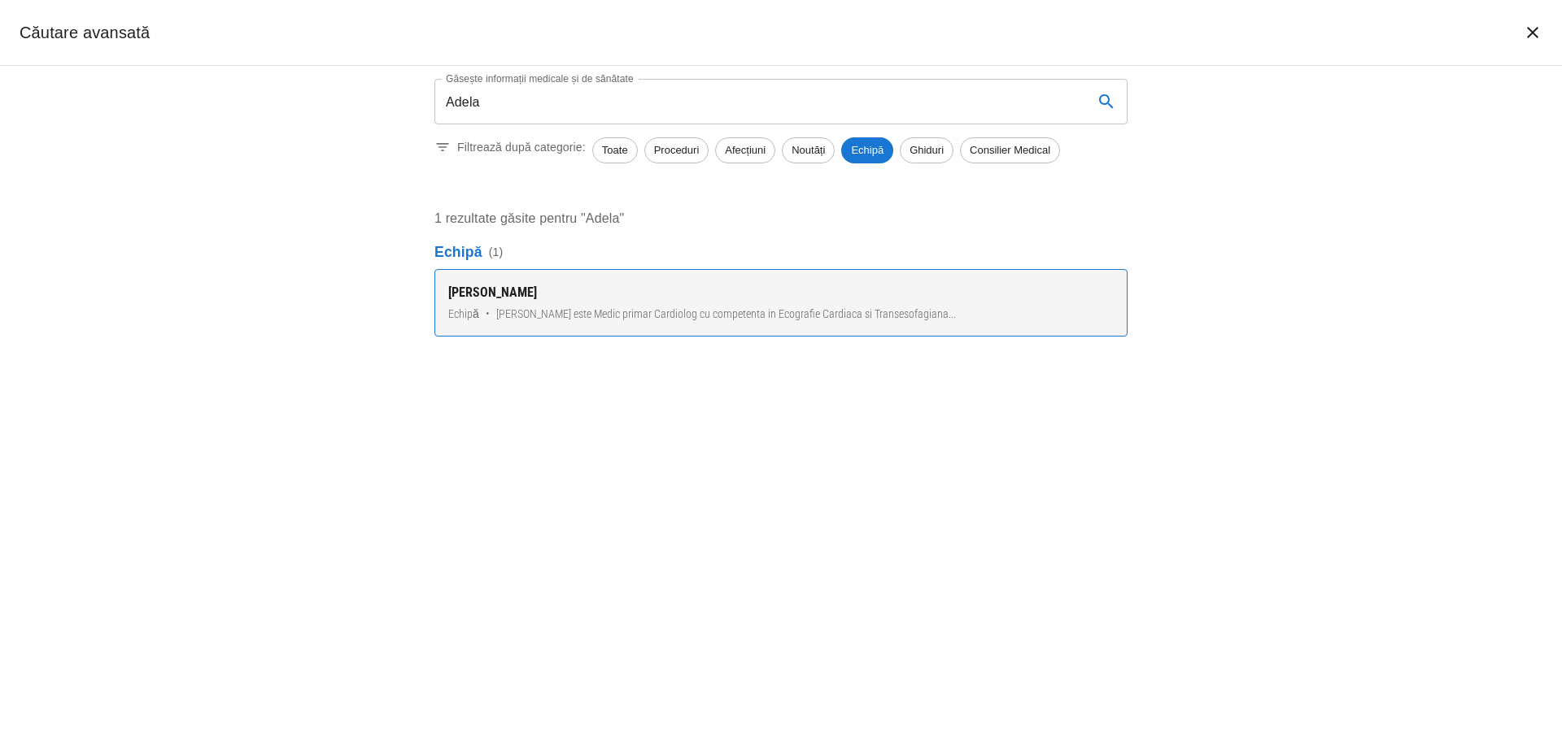
click at [514, 303] on link "[PERSON_NAME] Echipă • [PERSON_NAME] este Medic primar Cardiolog cu competenta …" at bounding box center [780, 303] width 693 height 68
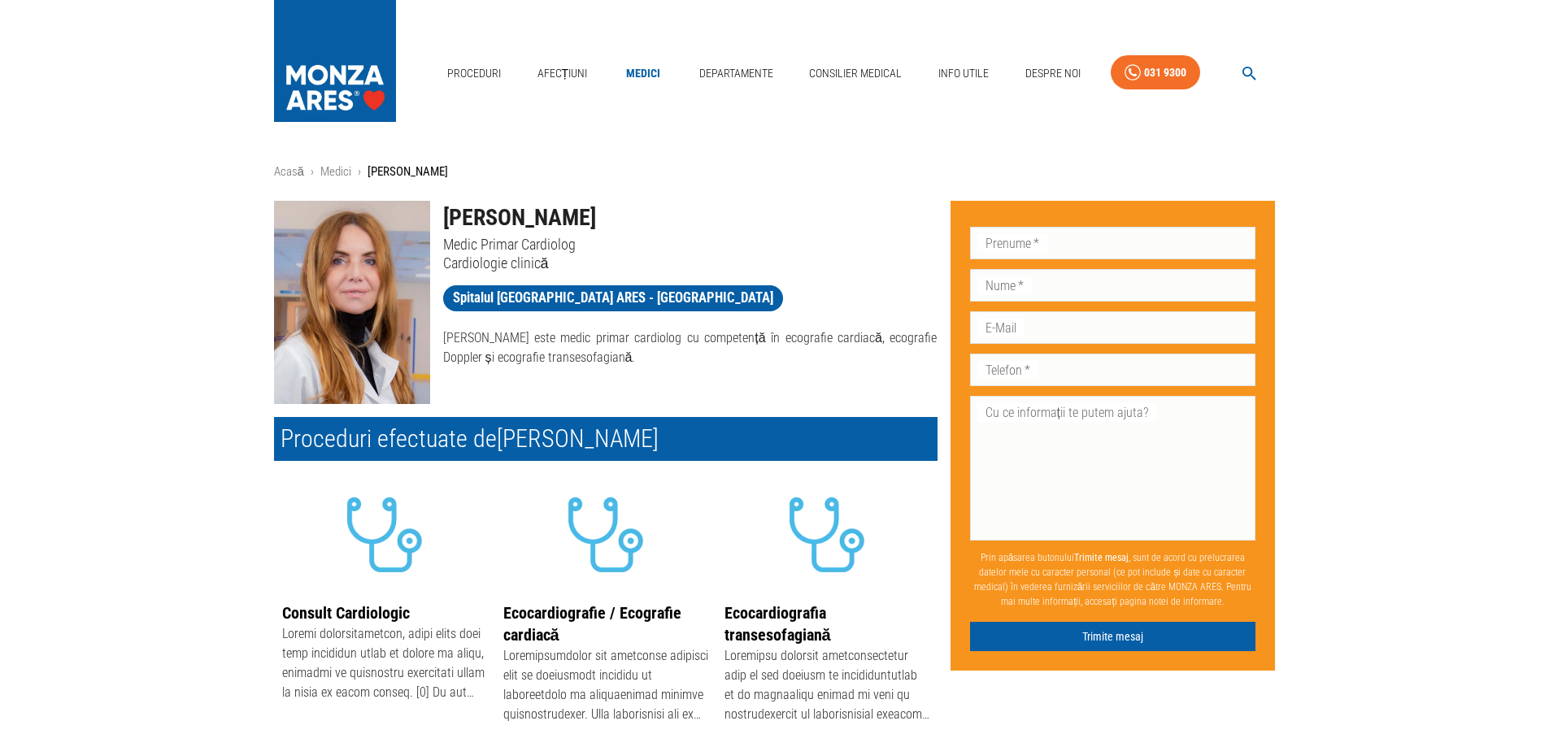
click at [1362, 307] on div "Acasă › Medici › [PERSON_NAME] [PERSON_NAME] Medic Primar Cardiolog Cardiologie…" at bounding box center [774, 600] width 1549 height 874
click at [483, 299] on span "Spitalul [GEOGRAPHIC_DATA] ARES - [GEOGRAPHIC_DATA]" at bounding box center [613, 298] width 340 height 20
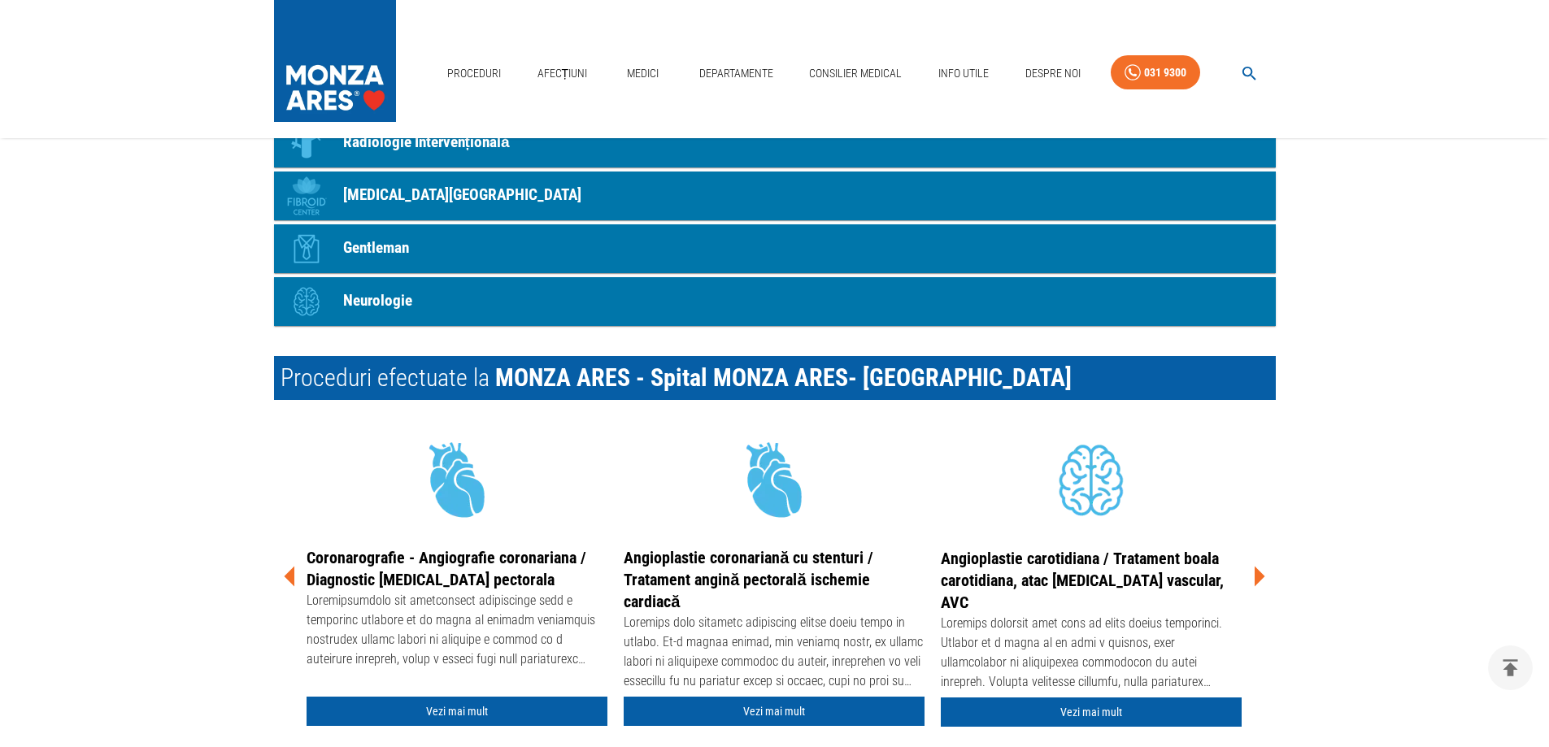
scroll to position [1383, 0]
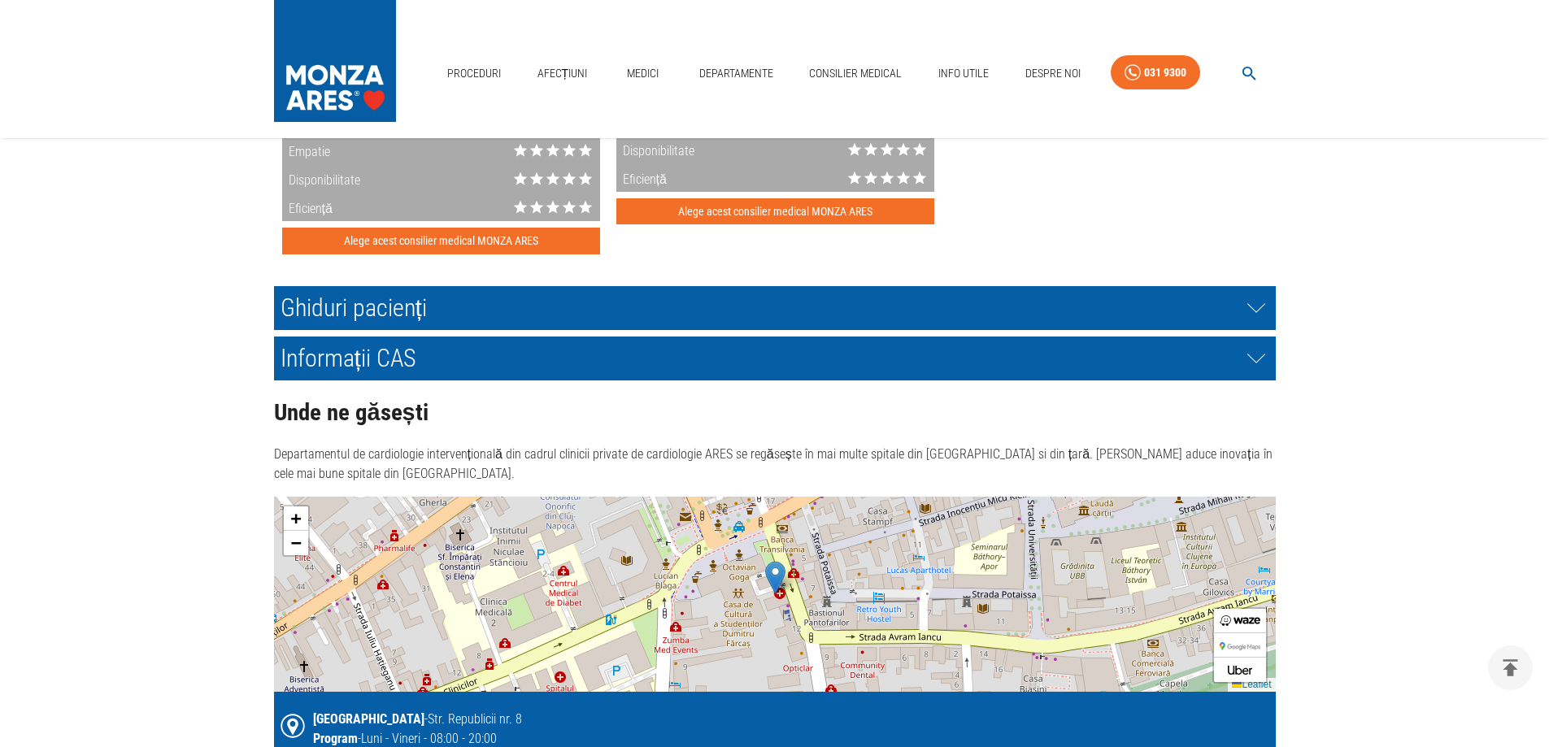
scroll to position [3335, 0]
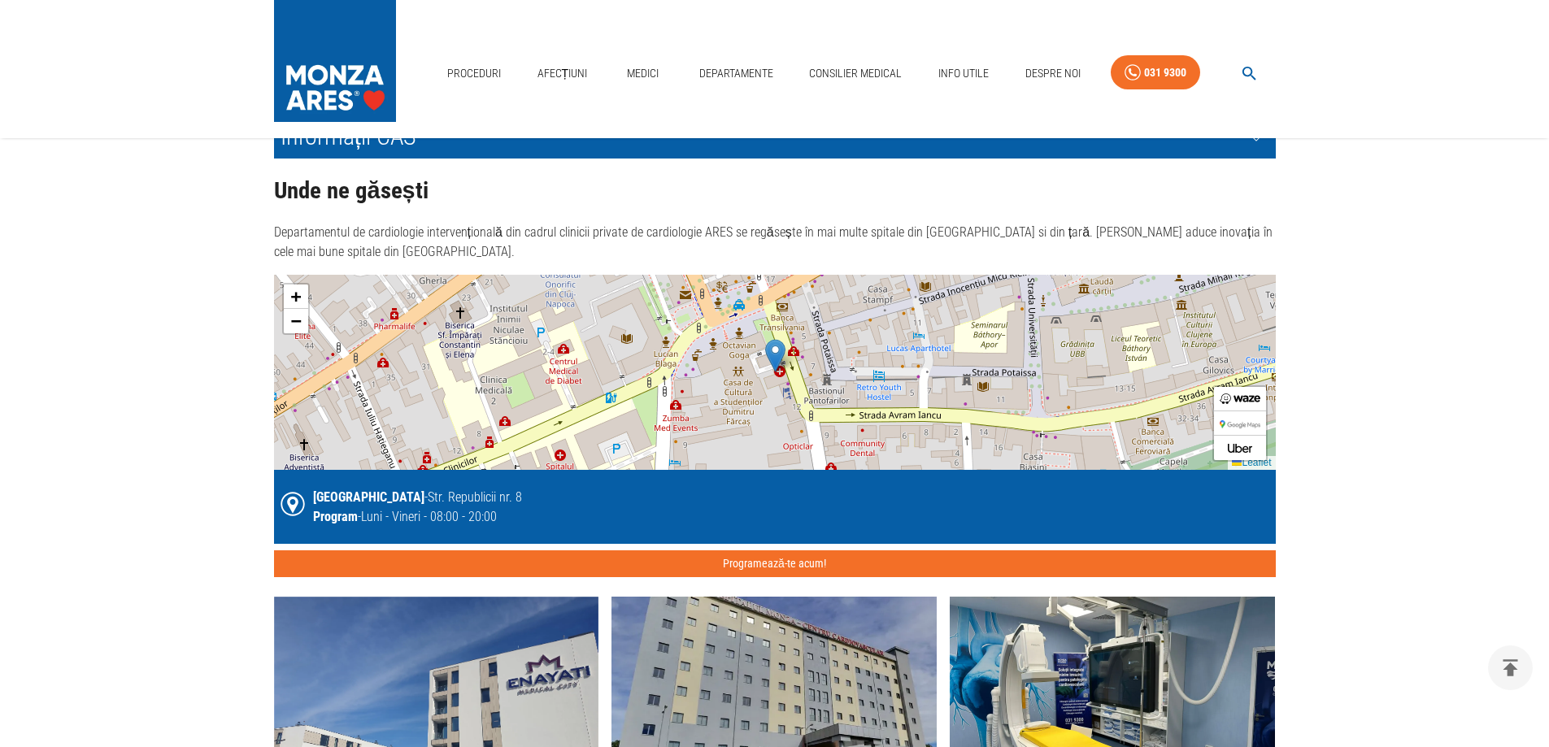
click at [774, 368] on img at bounding box center [775, 355] width 20 height 33
click at [774, 371] on img at bounding box center [775, 355] width 20 height 33
click at [996, 530] on div "[GEOGRAPHIC_DATA] - Str. Republicii nr. 8 Program - Luni - Vineri - 08:00 - 20:…" at bounding box center [775, 507] width 989 height 61
click at [774, 525] on div "[GEOGRAPHIC_DATA] - Str. Republicii nr. 8 Program - Luni - Vineri - 08:00 - 20:…" at bounding box center [775, 507] width 989 height 61
click at [1240, 425] on img at bounding box center [1240, 425] width 41 height 8
